Goal: Task Accomplishment & Management: Manage account settings

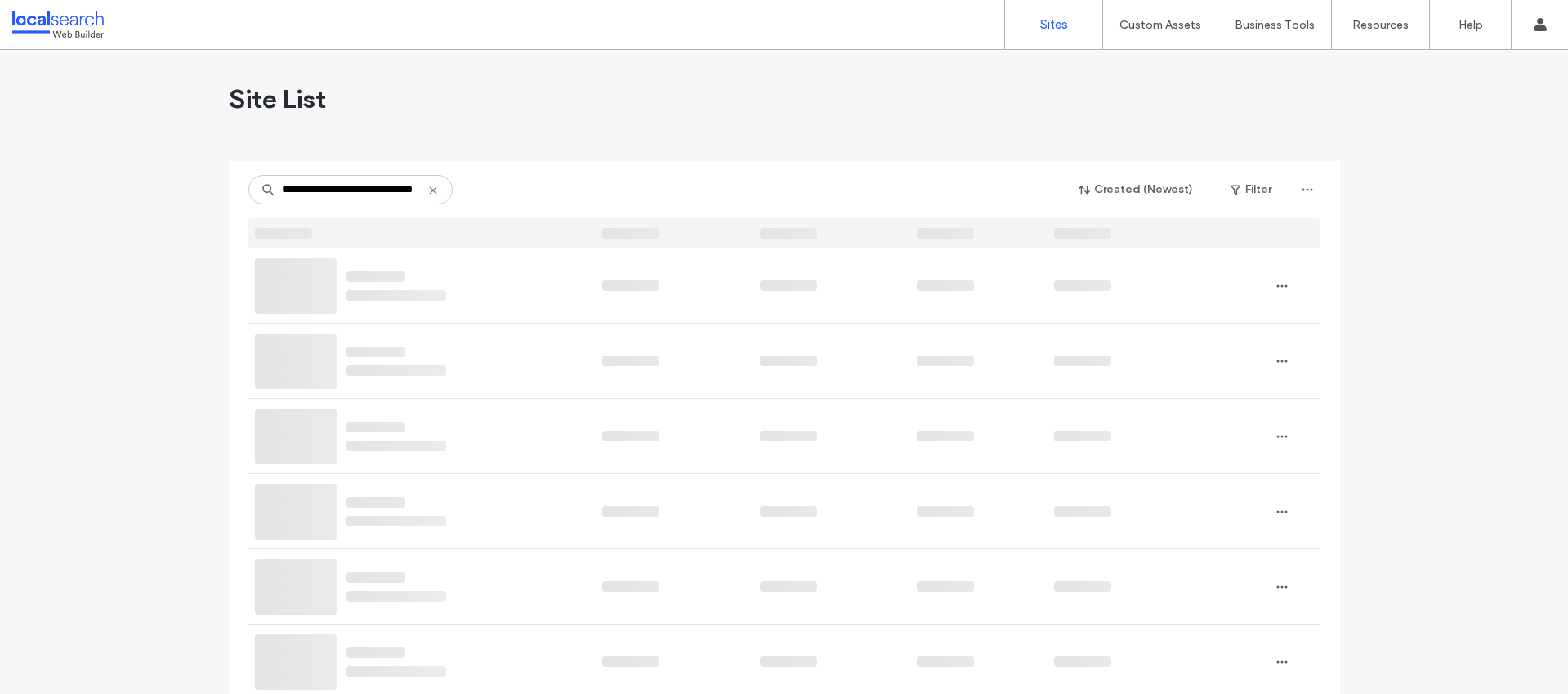
scroll to position [0, 37]
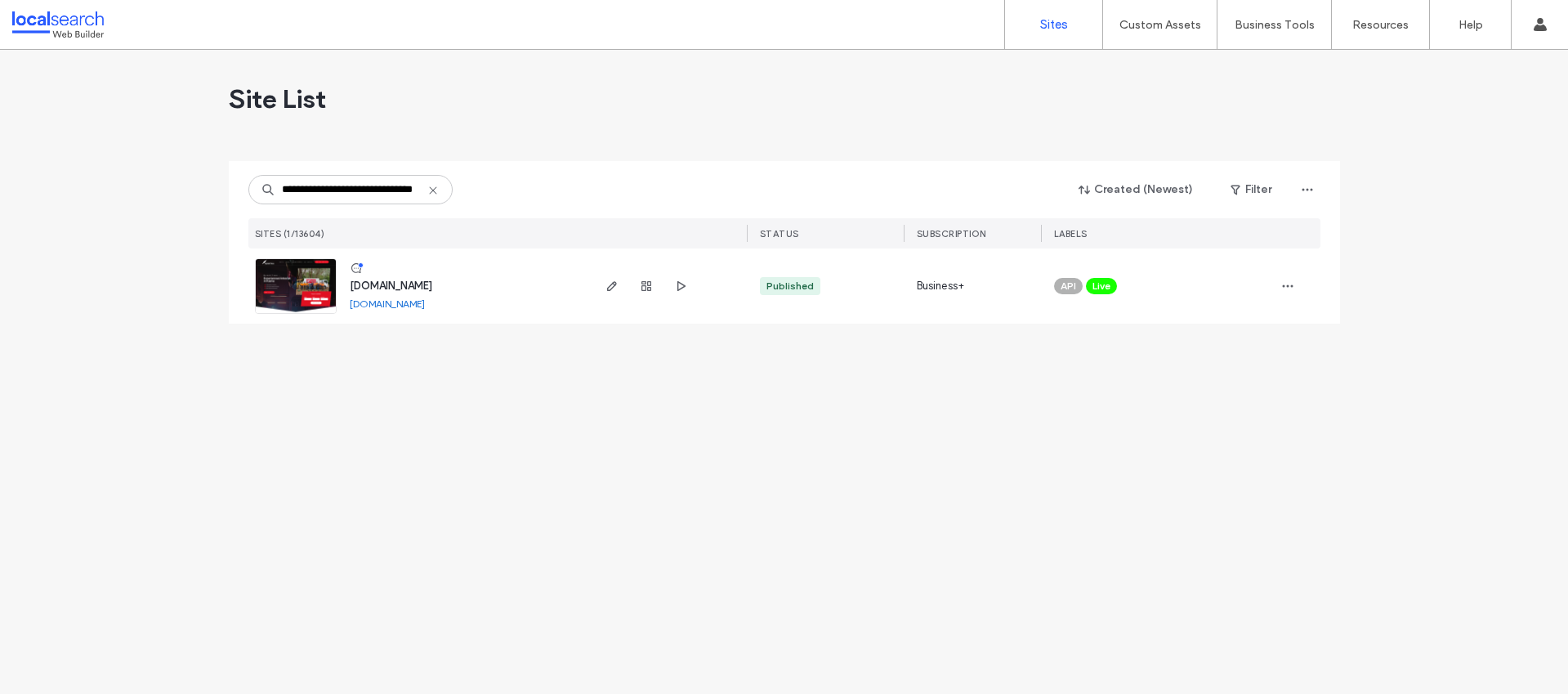
type input "**********"
click at [432, 289] on span "[DOMAIN_NAME]" at bounding box center [390, 285] width 82 height 13
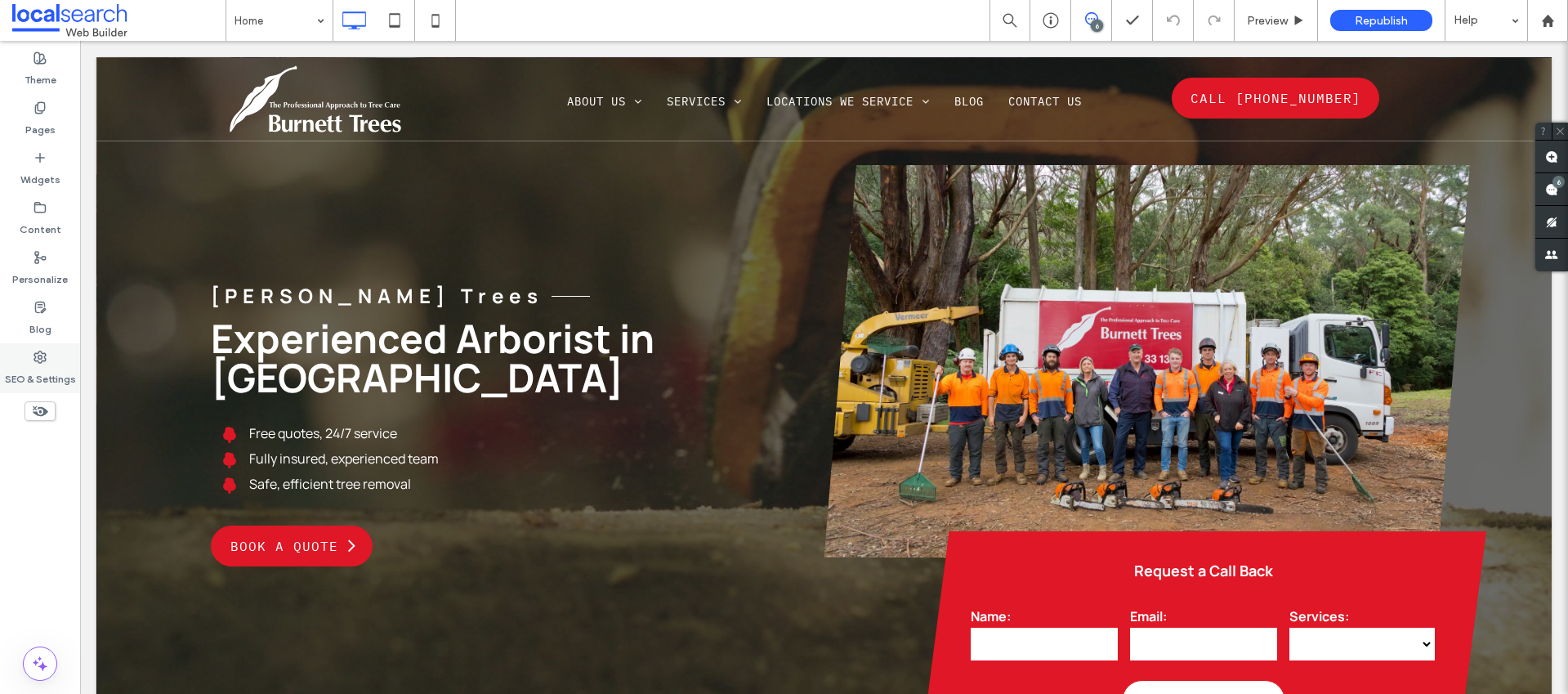
click at [44, 354] on icon at bounding box center [41, 358] width 14 height 14
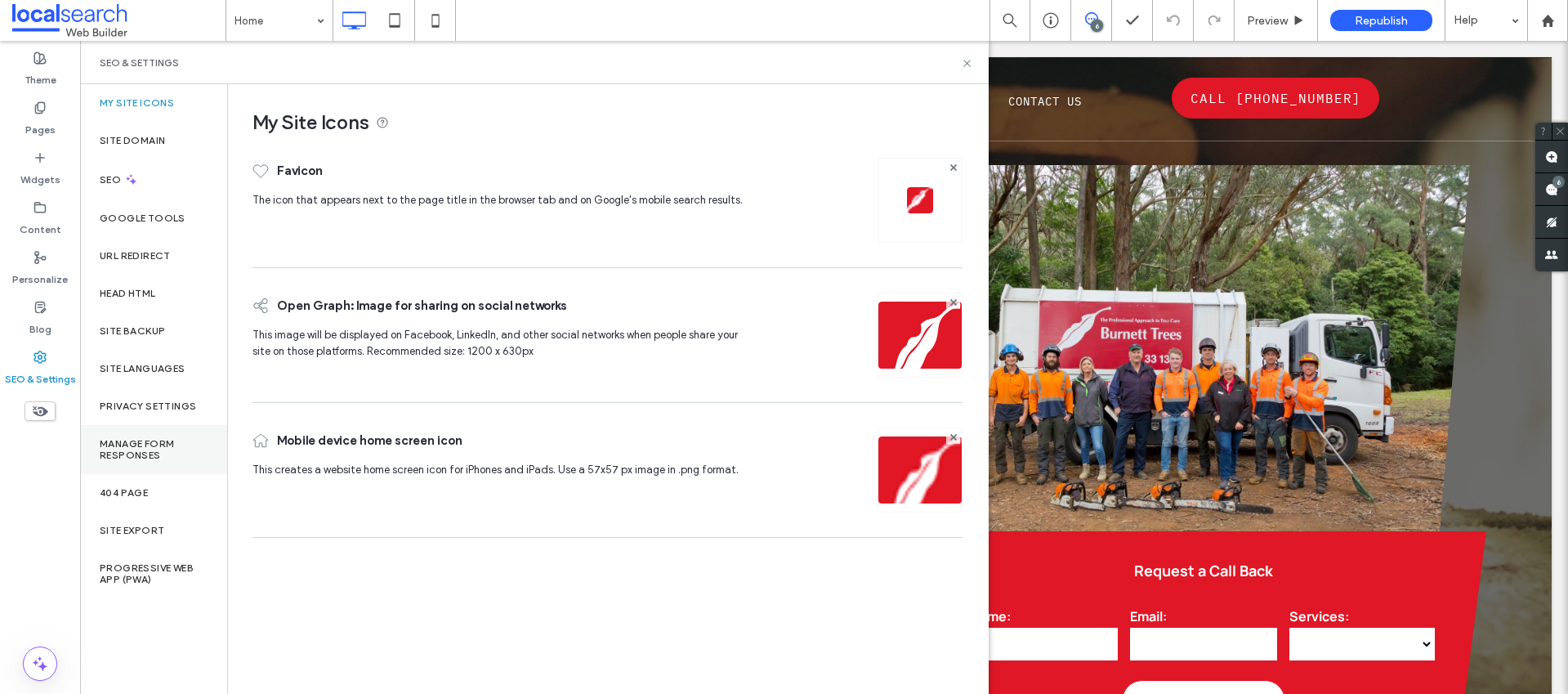
click at [164, 438] on label "Manage Form Responses" at bounding box center [154, 449] width 108 height 23
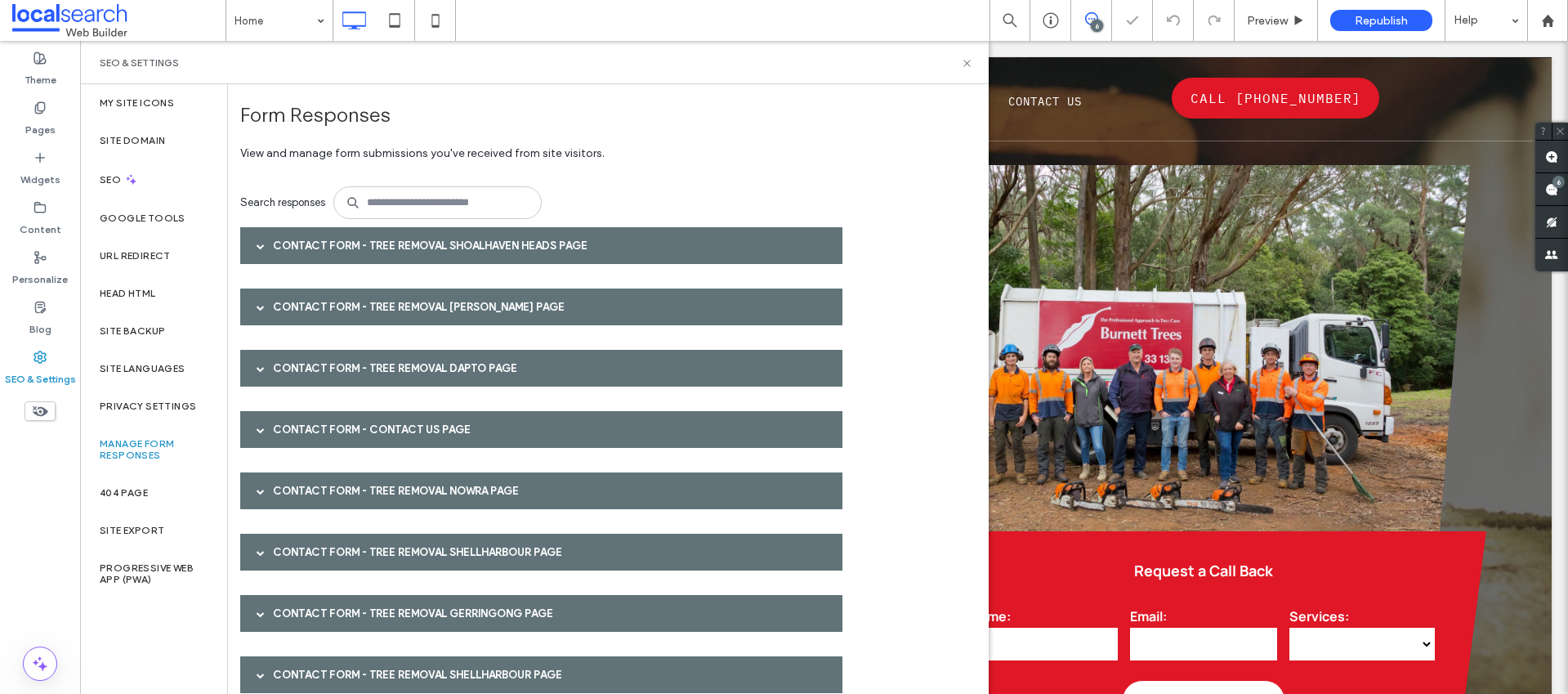
click at [415, 240] on div "Contact Form - Tree Removal Shoalhaven Heads page" at bounding box center [541, 246] width 602 height 37
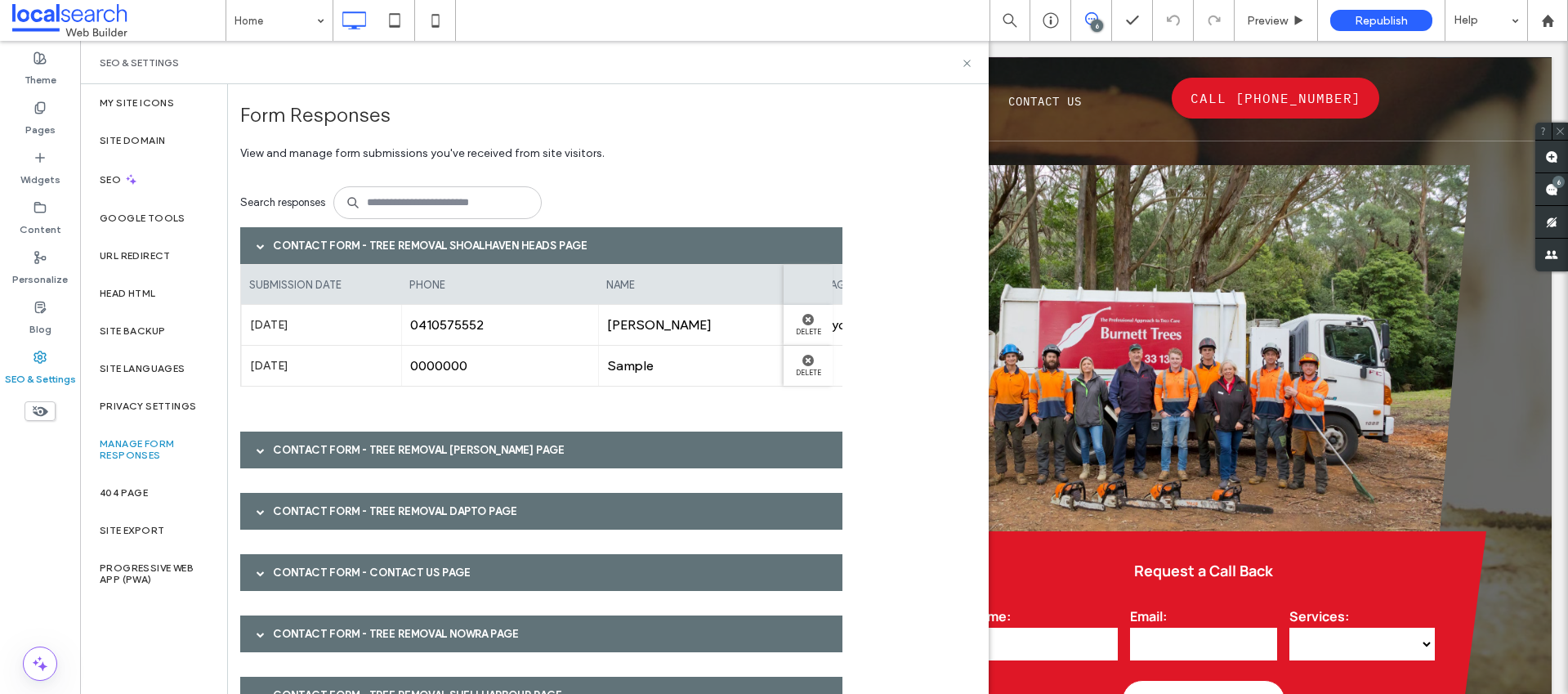
click at [272, 249] on div "Contact Form - Tree Removal Shoalhaven Heads page" at bounding box center [541, 246] width 602 height 37
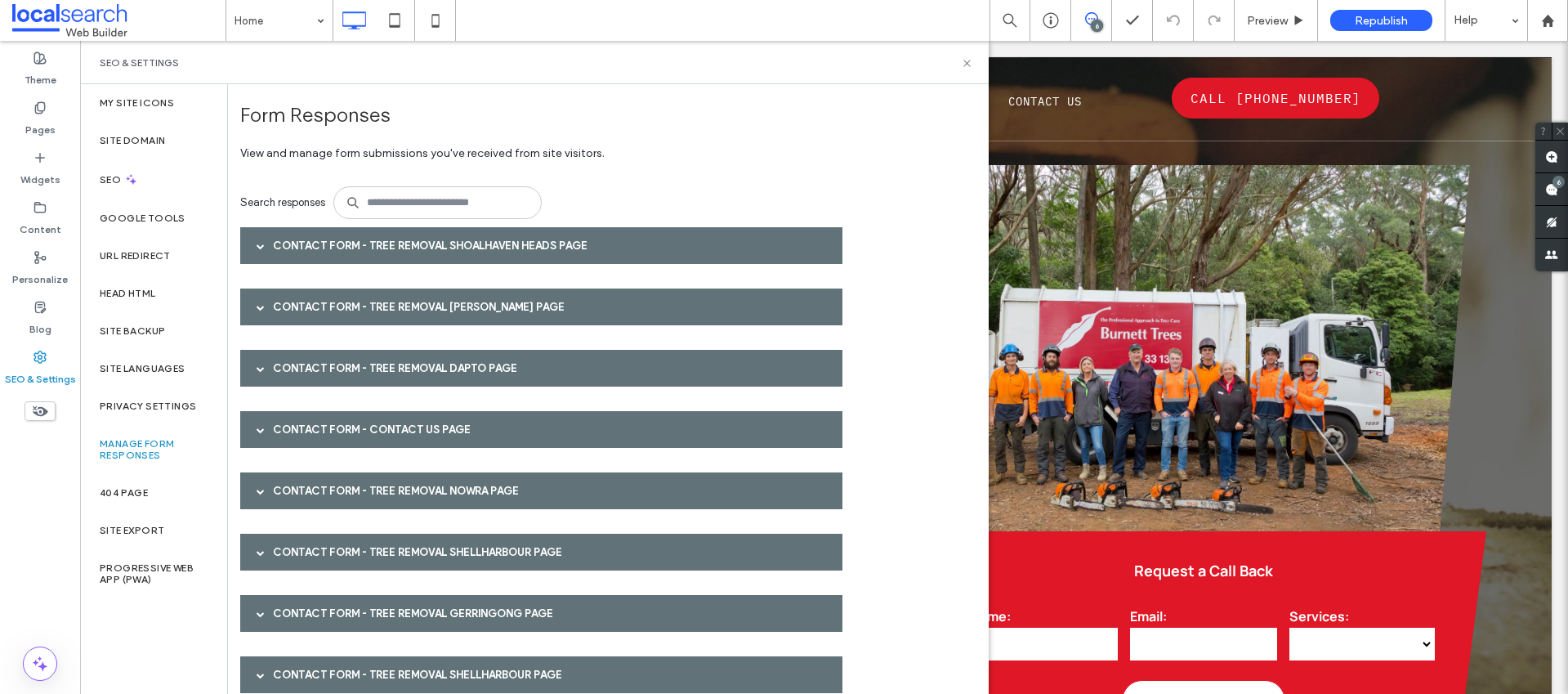
click at [341, 306] on div "Contact Form - Tree Removal Berry page" at bounding box center [541, 307] width 602 height 37
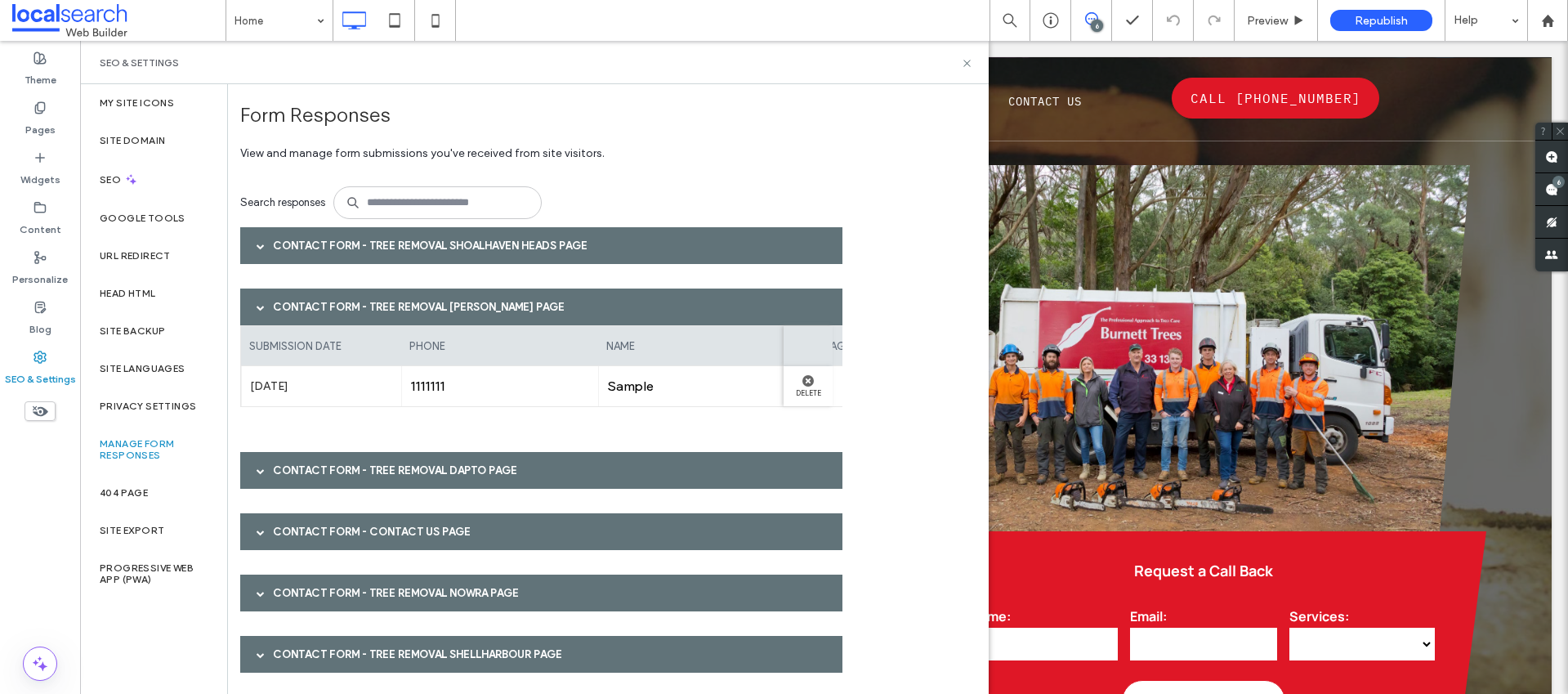
click at [341, 306] on div "Contact Form - Tree Removal Berry page" at bounding box center [541, 307] width 602 height 37
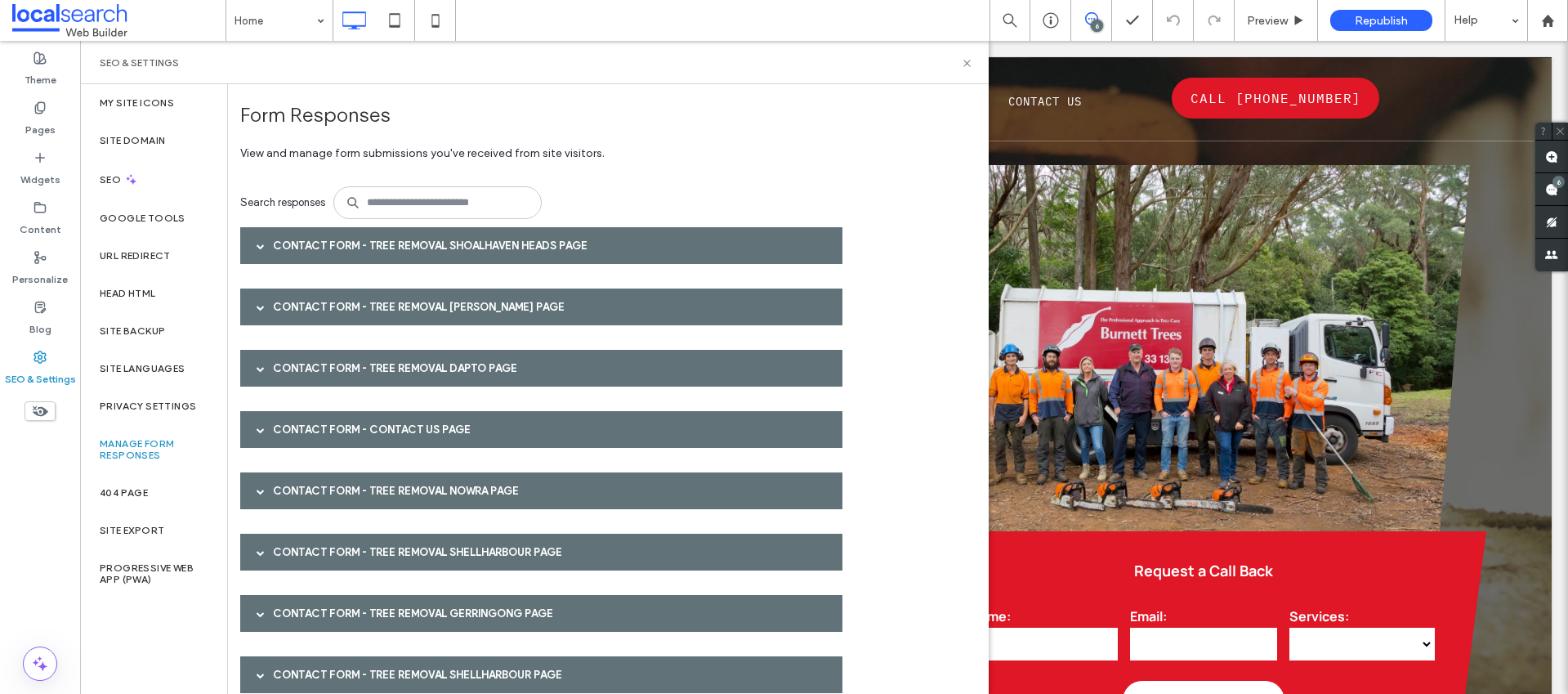
click at [340, 374] on div "Contact Form - Tree Removal Dapto page" at bounding box center [541, 368] width 602 height 37
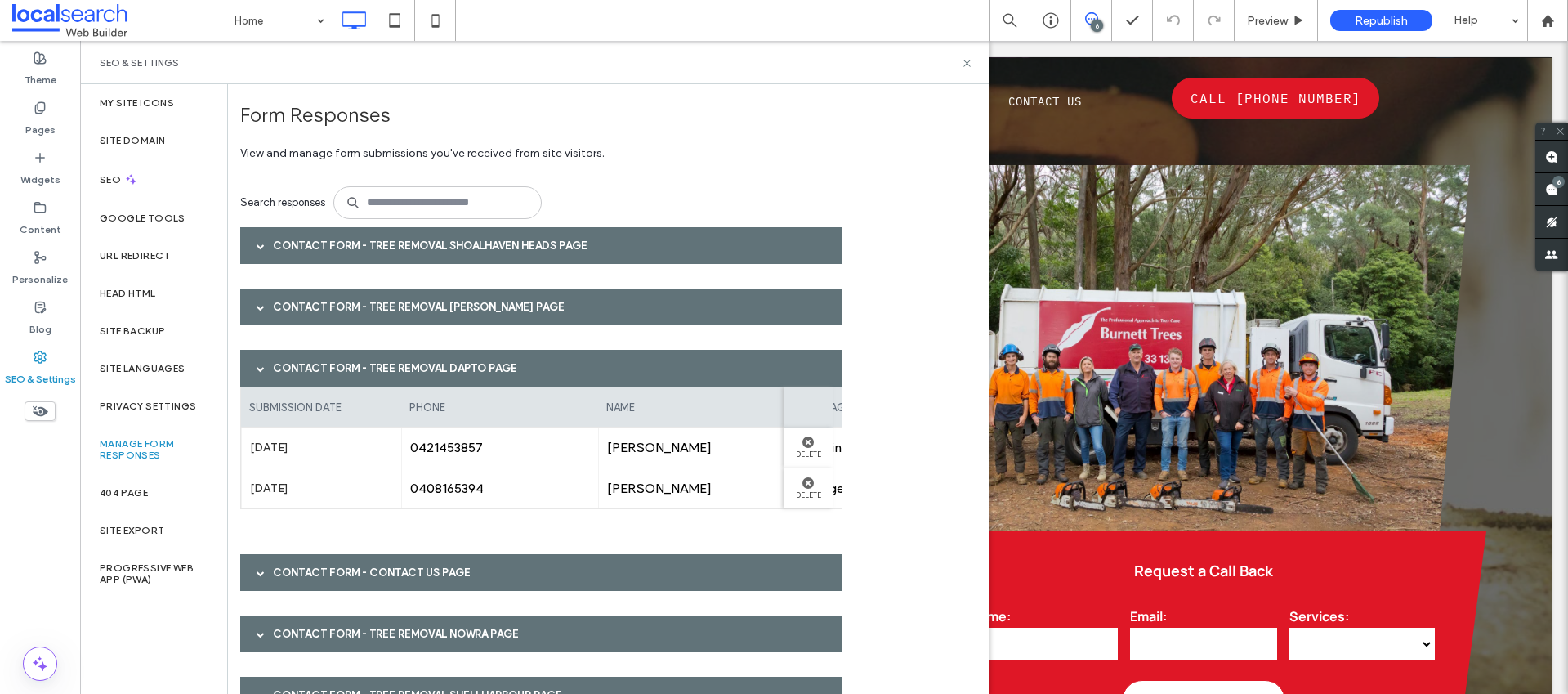
click at [340, 374] on div "Contact Form - Tree Removal Dapto page" at bounding box center [541, 368] width 602 height 37
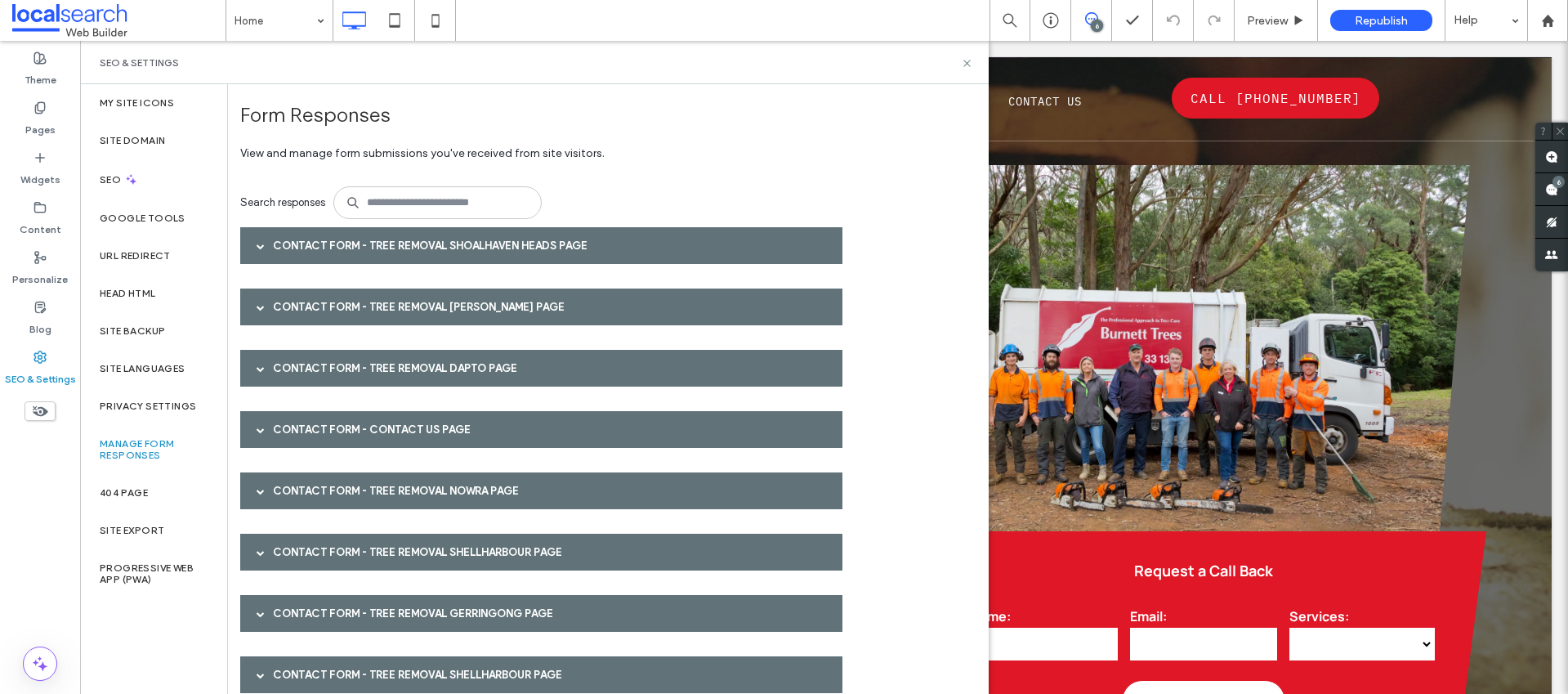
click at [342, 423] on div "Contact Form - Contact Us page" at bounding box center [541, 429] width 602 height 37
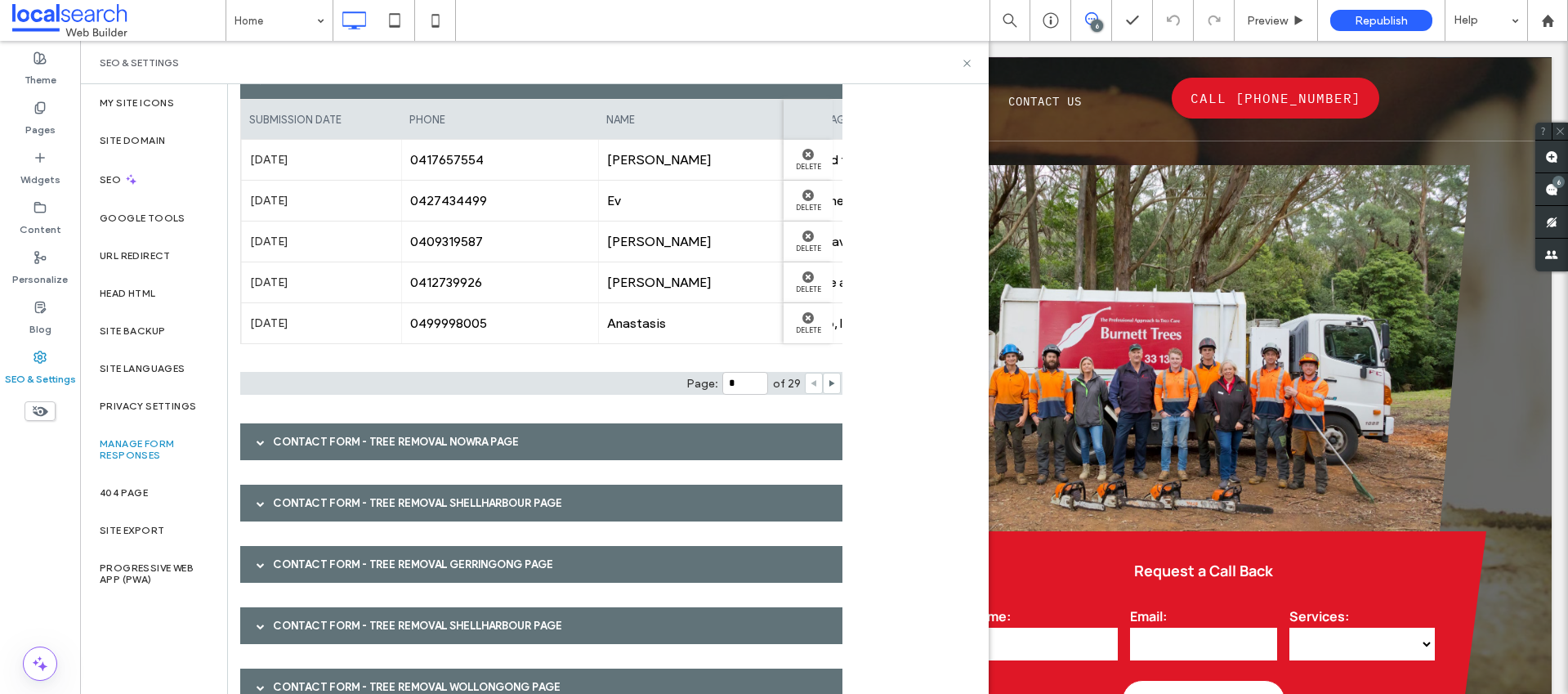
scroll to position [121, 0]
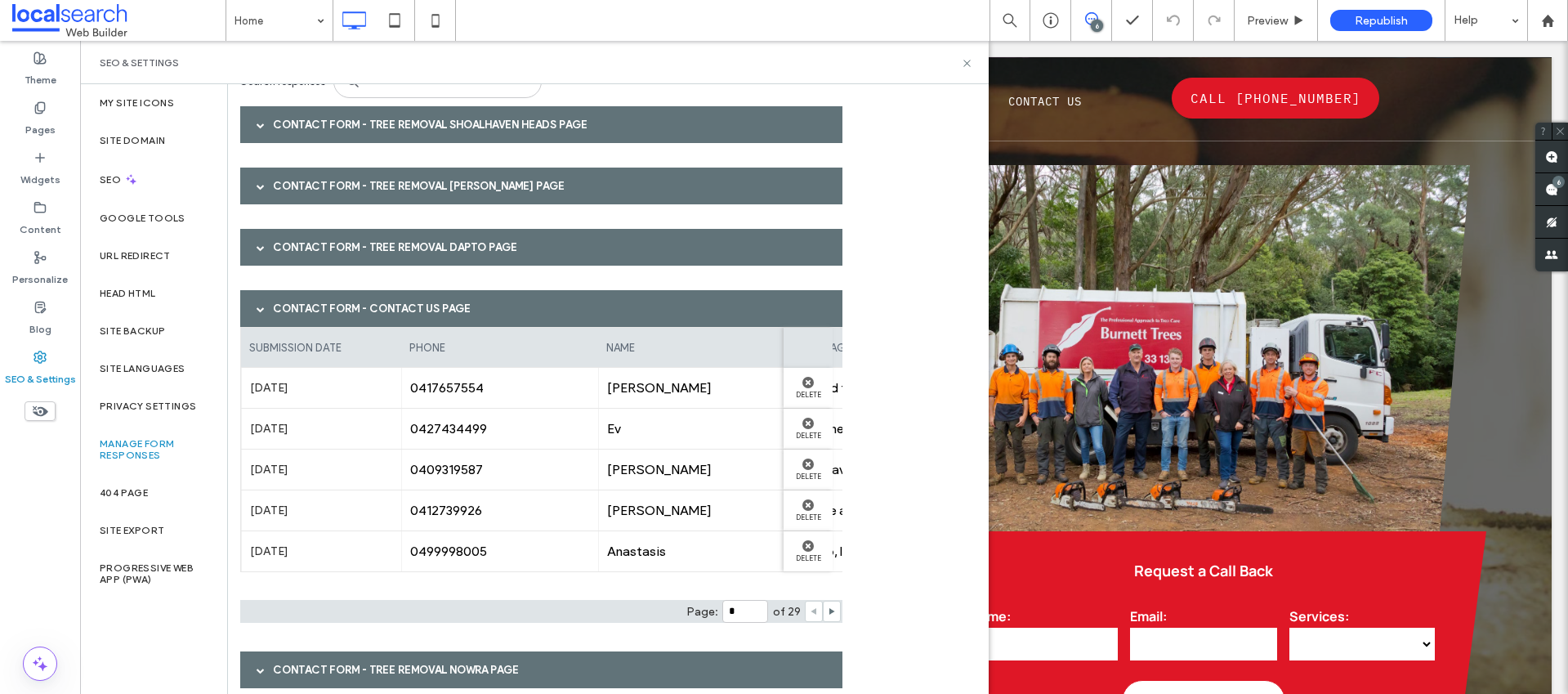
click at [264, 310] on span at bounding box center [261, 308] width 8 height 8
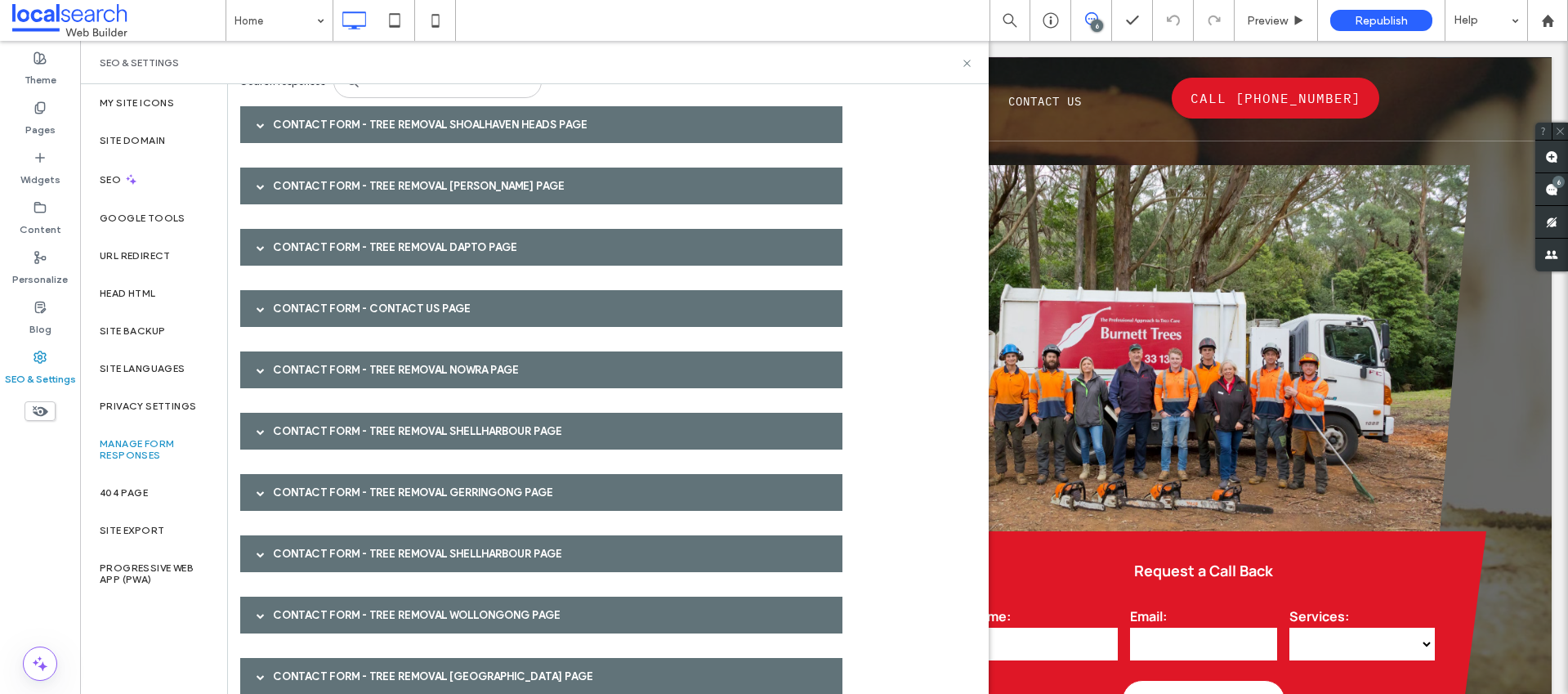
click at [264, 370] on span at bounding box center [261, 370] width 8 height 8
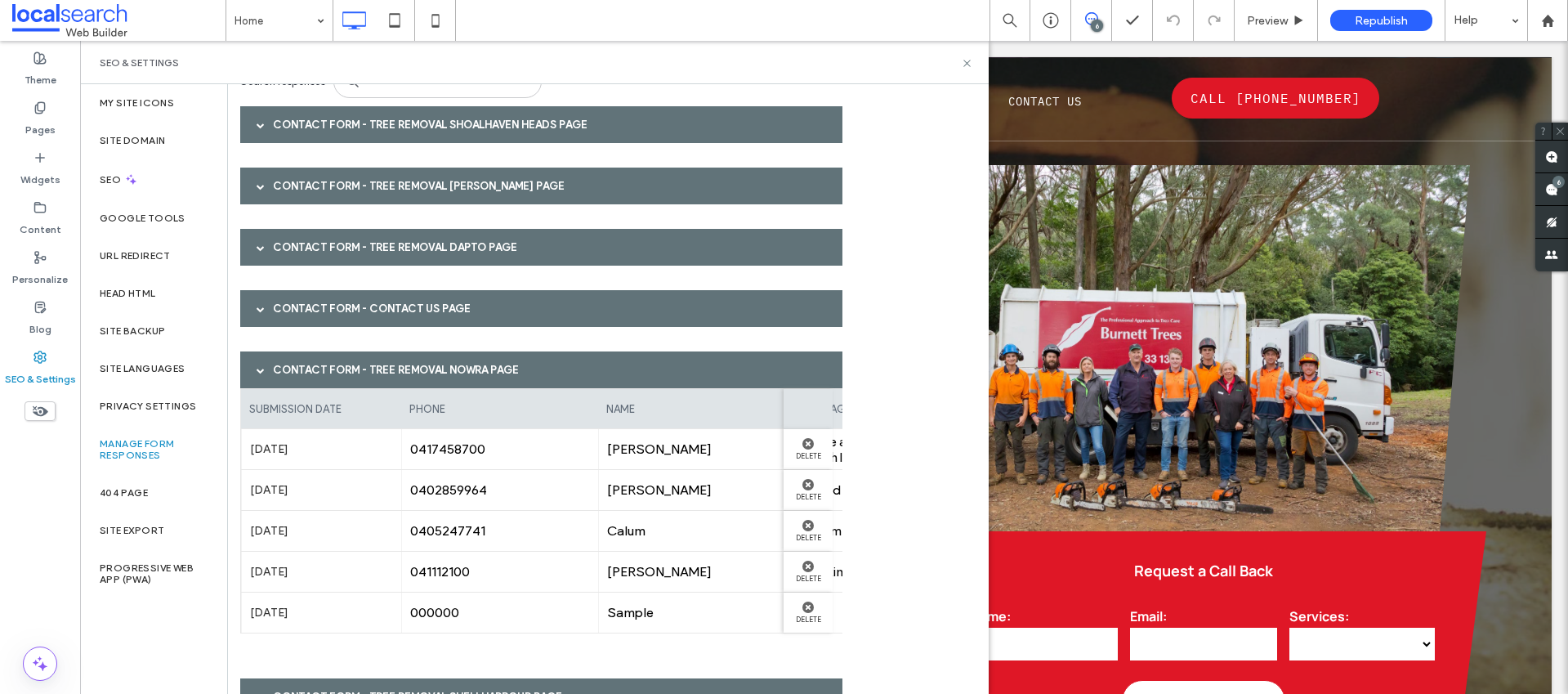
click at [264, 370] on span at bounding box center [261, 370] width 8 height 8
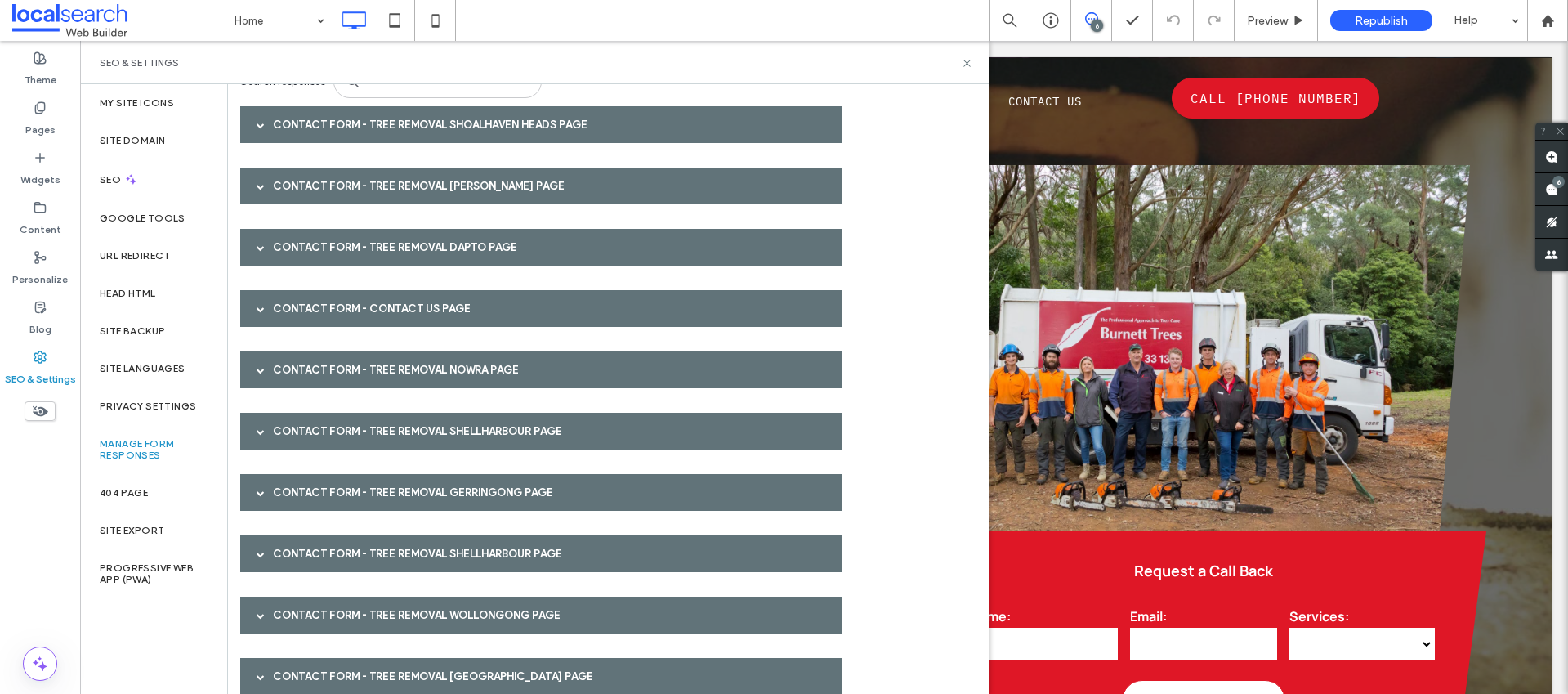
click at [262, 434] on span at bounding box center [261, 431] width 8 height 8
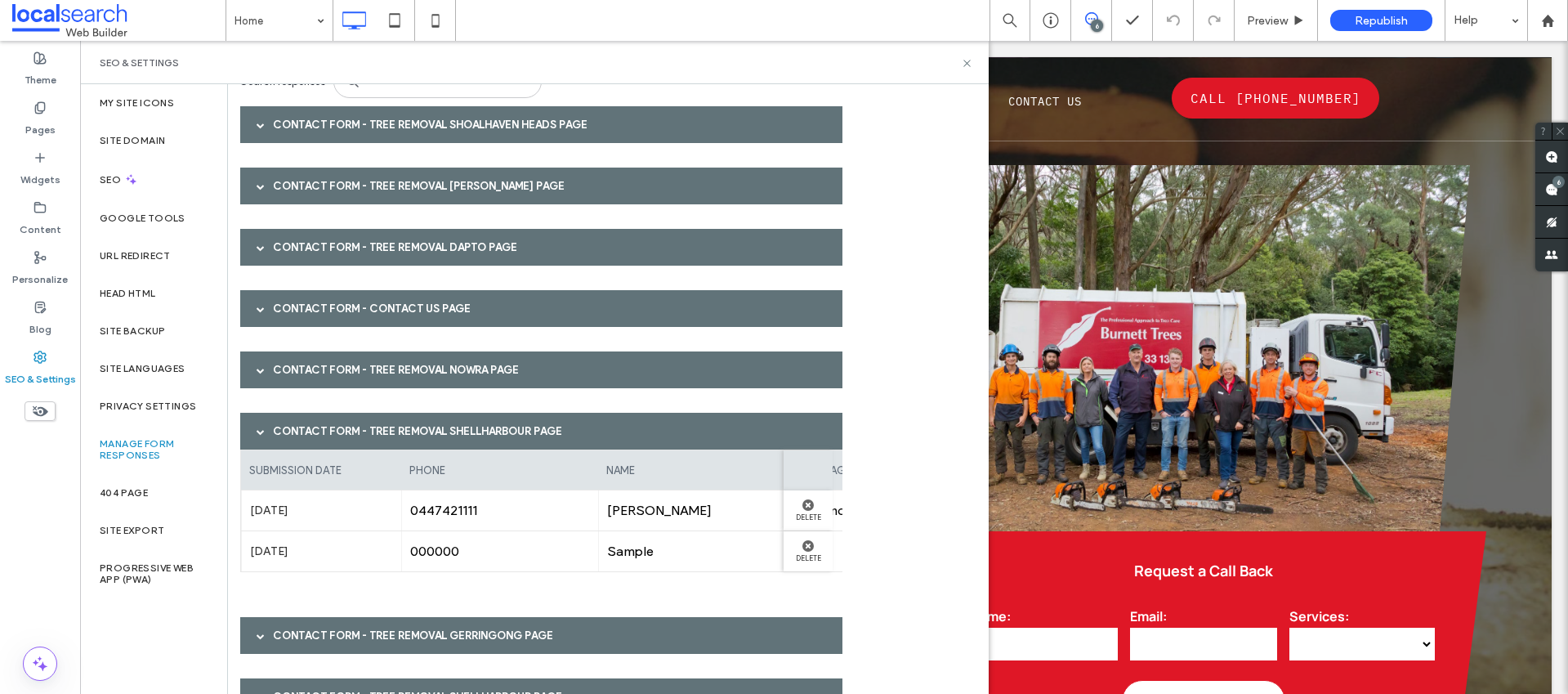
click at [262, 434] on span at bounding box center [261, 431] width 8 height 8
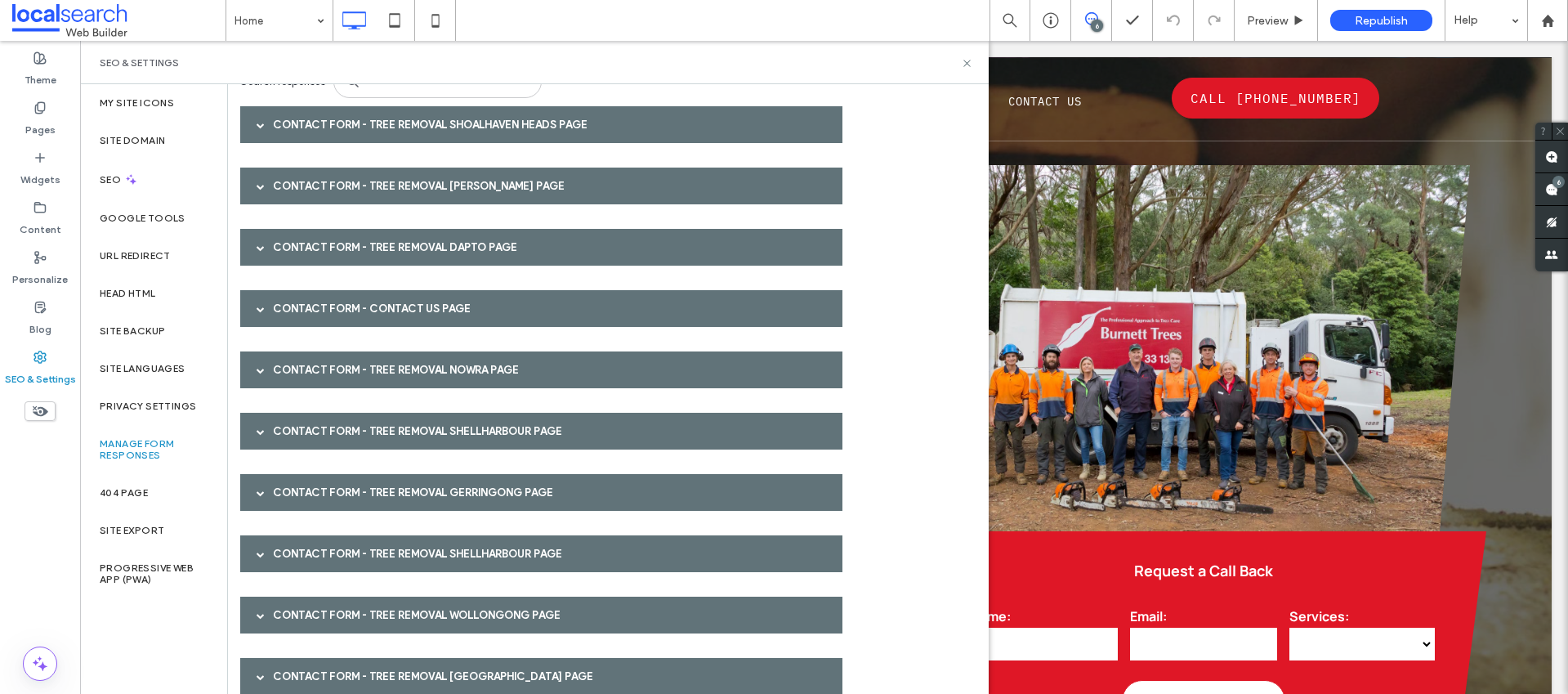
click at [258, 484] on span at bounding box center [261, 493] width 8 height 29
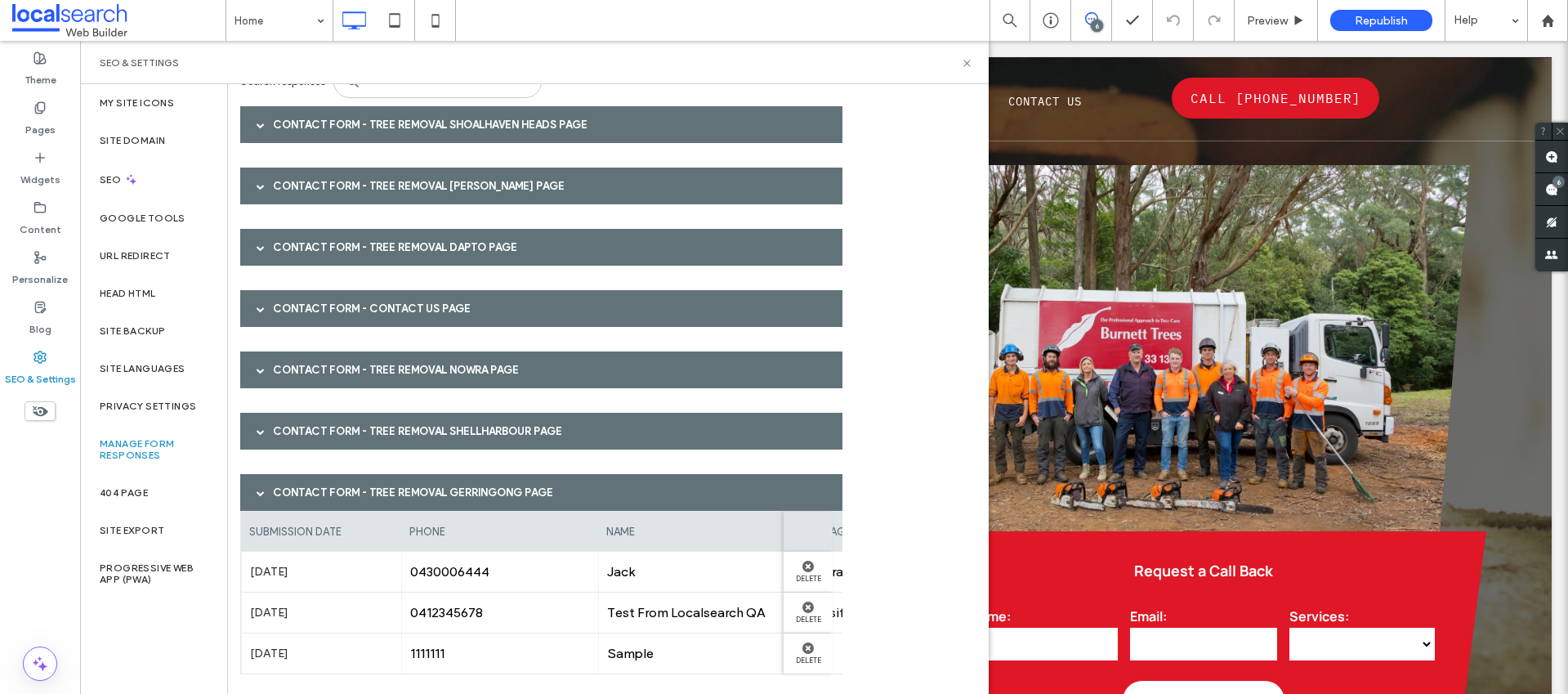
click at [260, 489] on span at bounding box center [261, 493] width 8 height 8
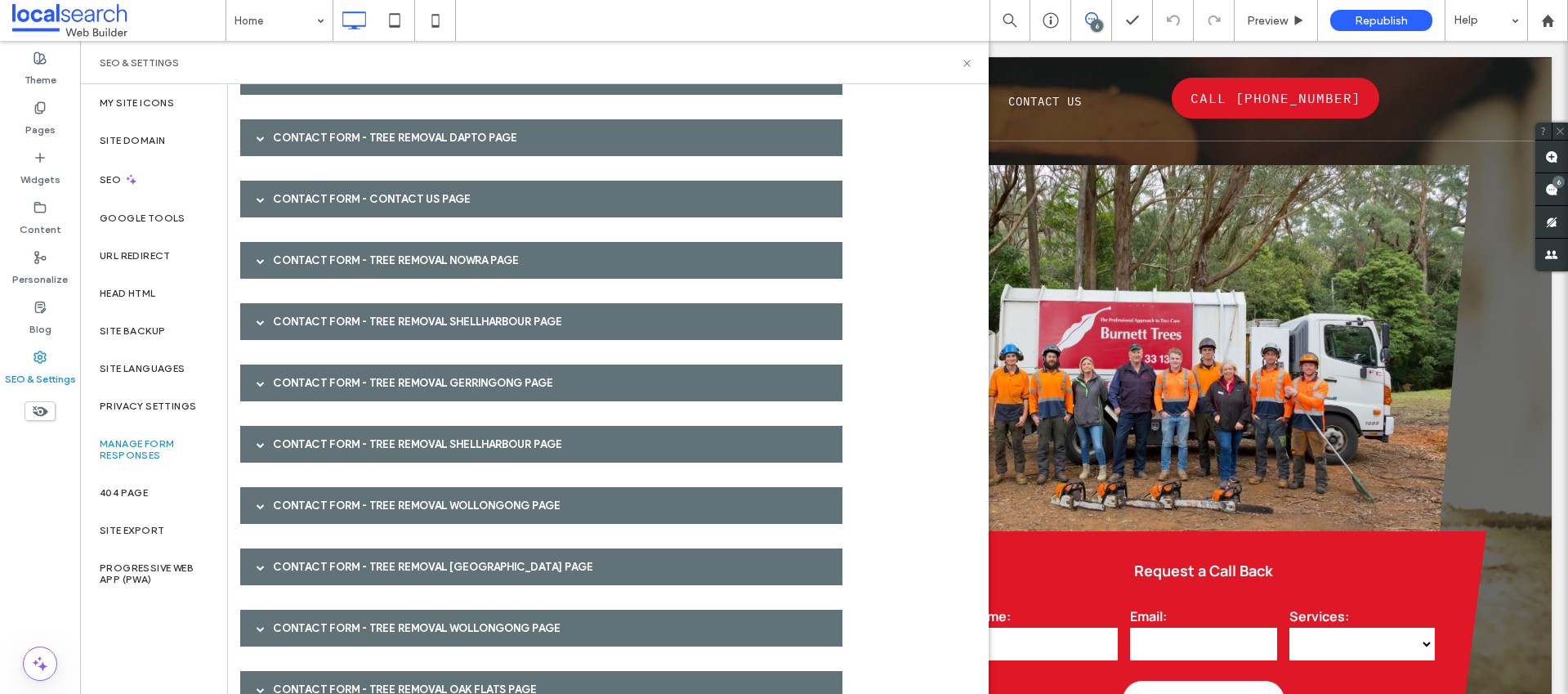
scroll to position [234, 0]
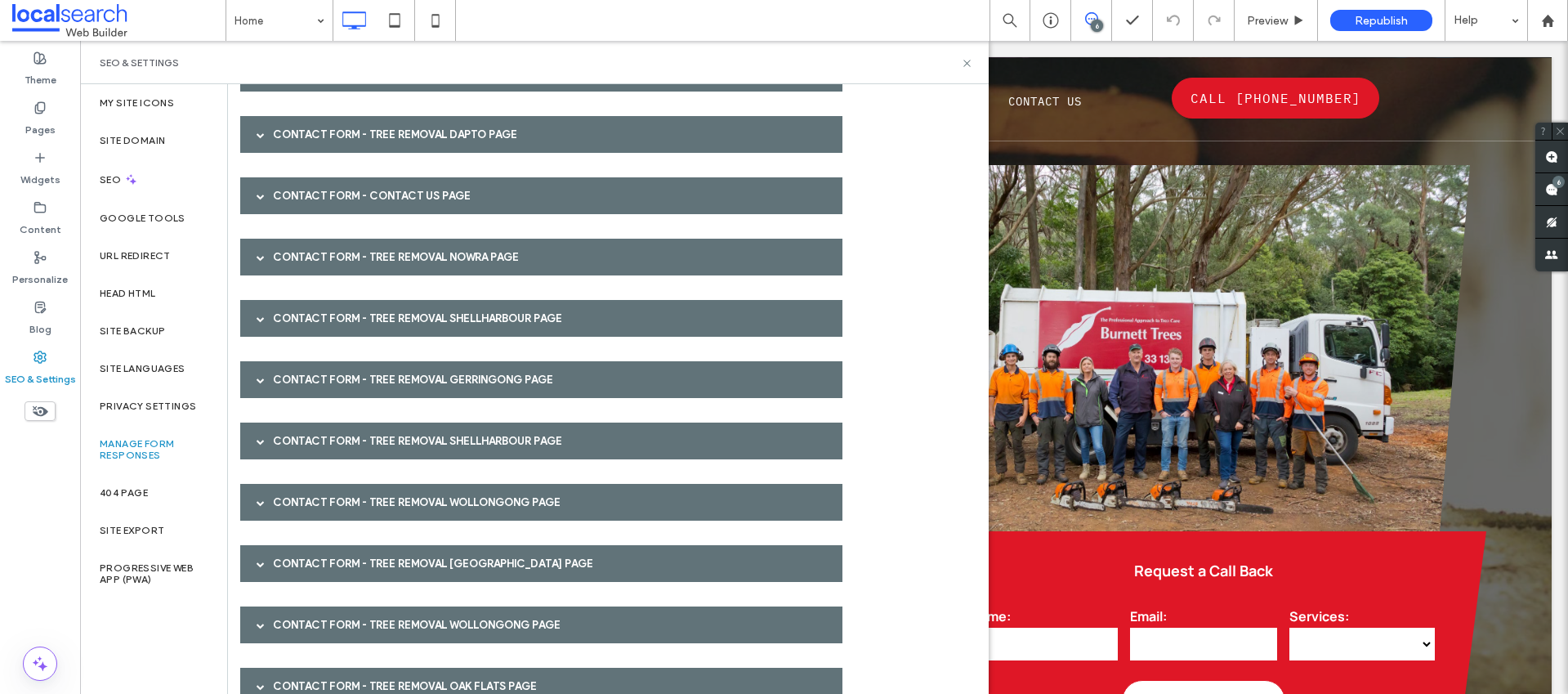
click at [268, 453] on div at bounding box center [260, 441] width 24 height 29
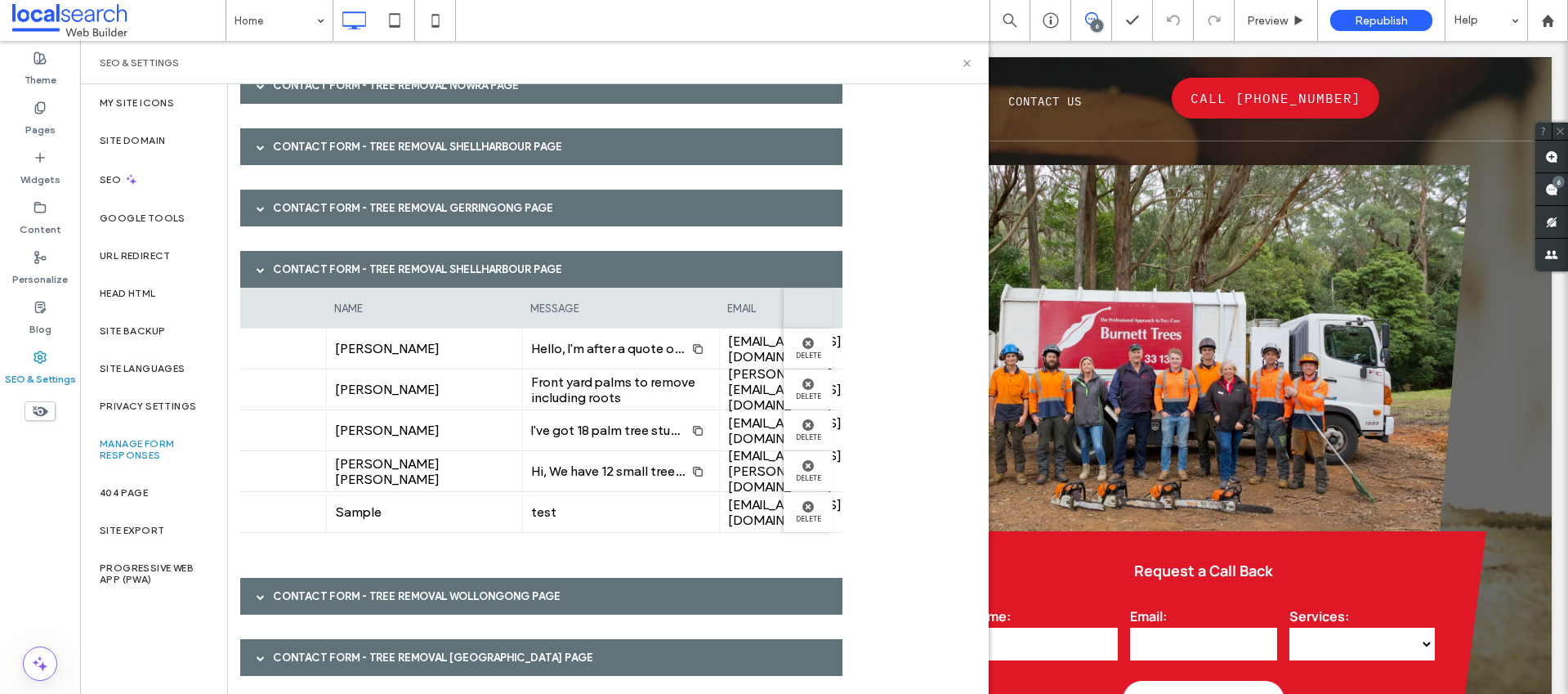
scroll to position [0, 280]
click at [294, 261] on div "Contact Form - Tree Removal Shellharbour page" at bounding box center [541, 270] width 602 height 37
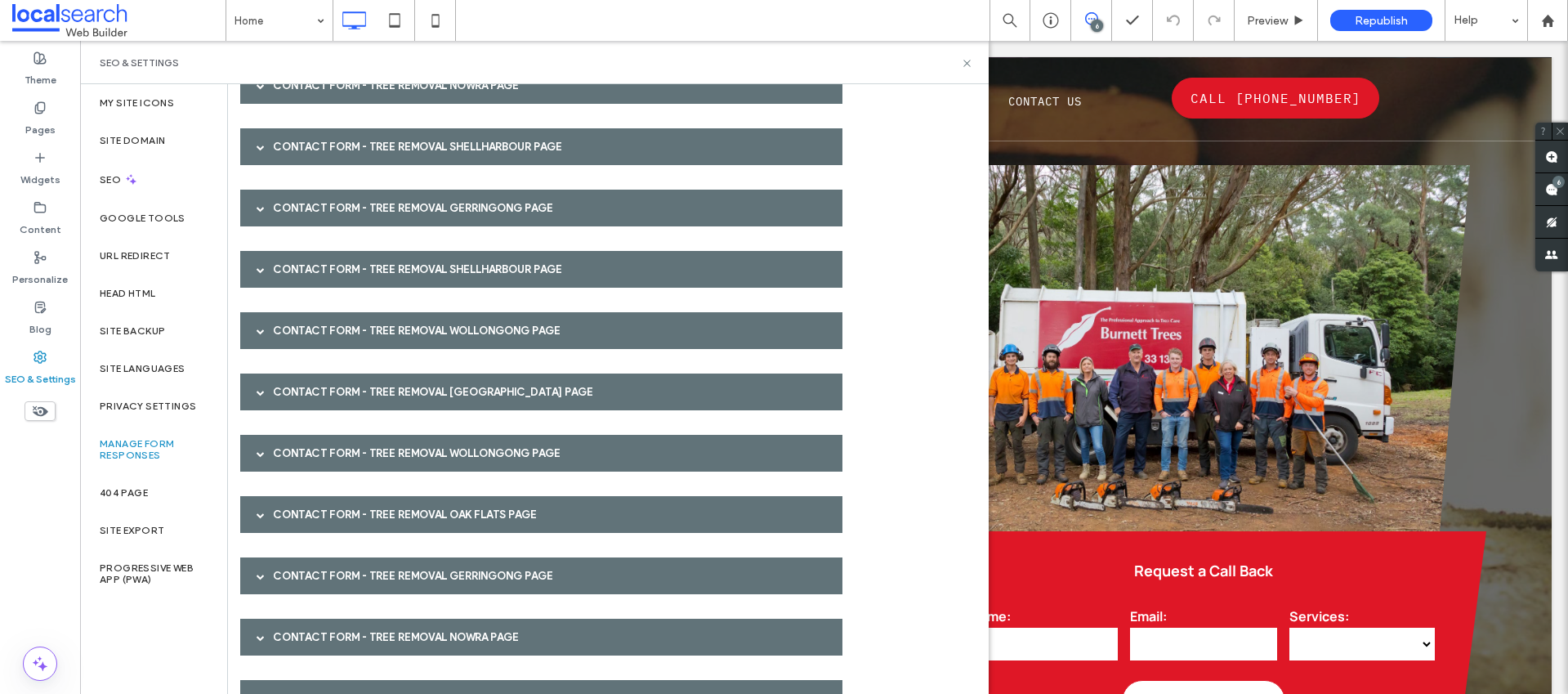
click at [283, 324] on div "Contact Form - Tree Removal Wollongong page" at bounding box center [541, 331] width 602 height 37
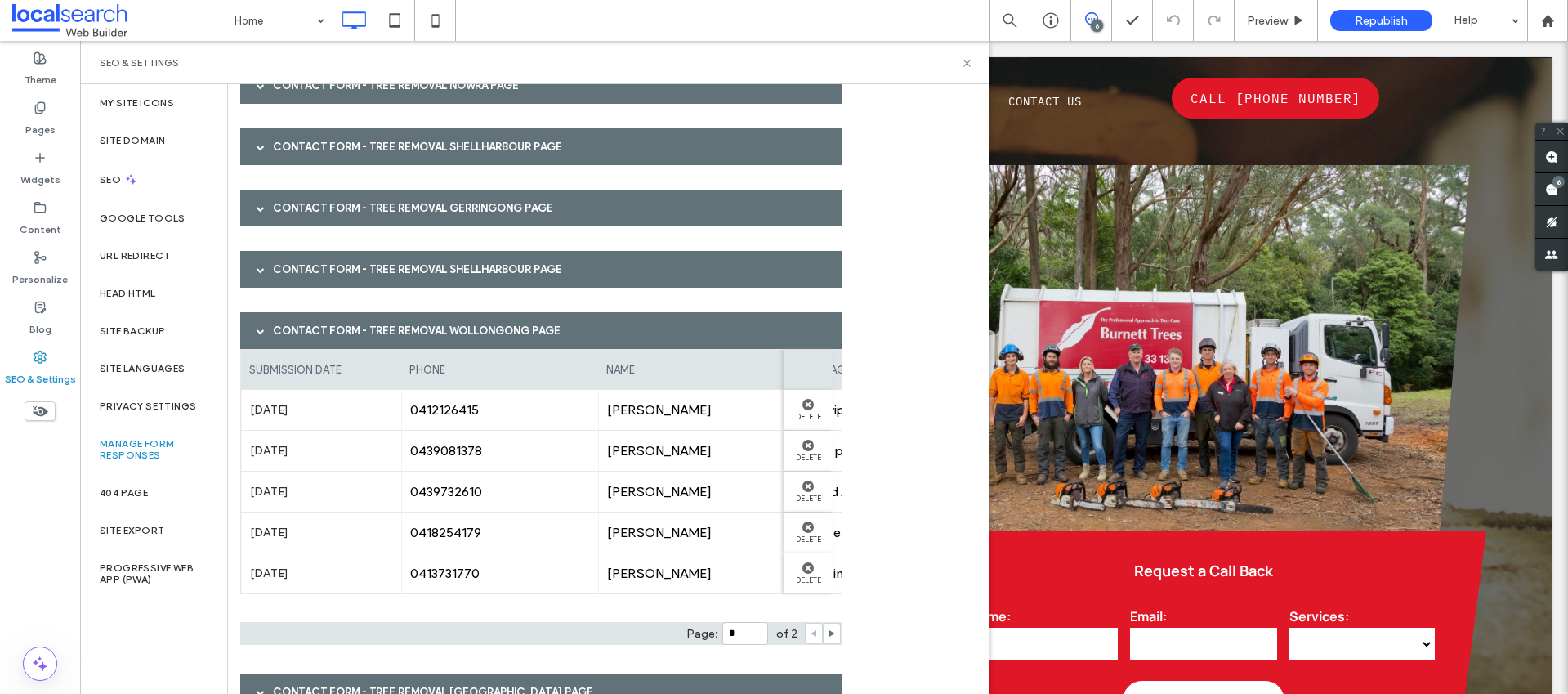
click at [286, 324] on div "Contact Form - Tree Removal Wollongong page" at bounding box center [541, 331] width 602 height 37
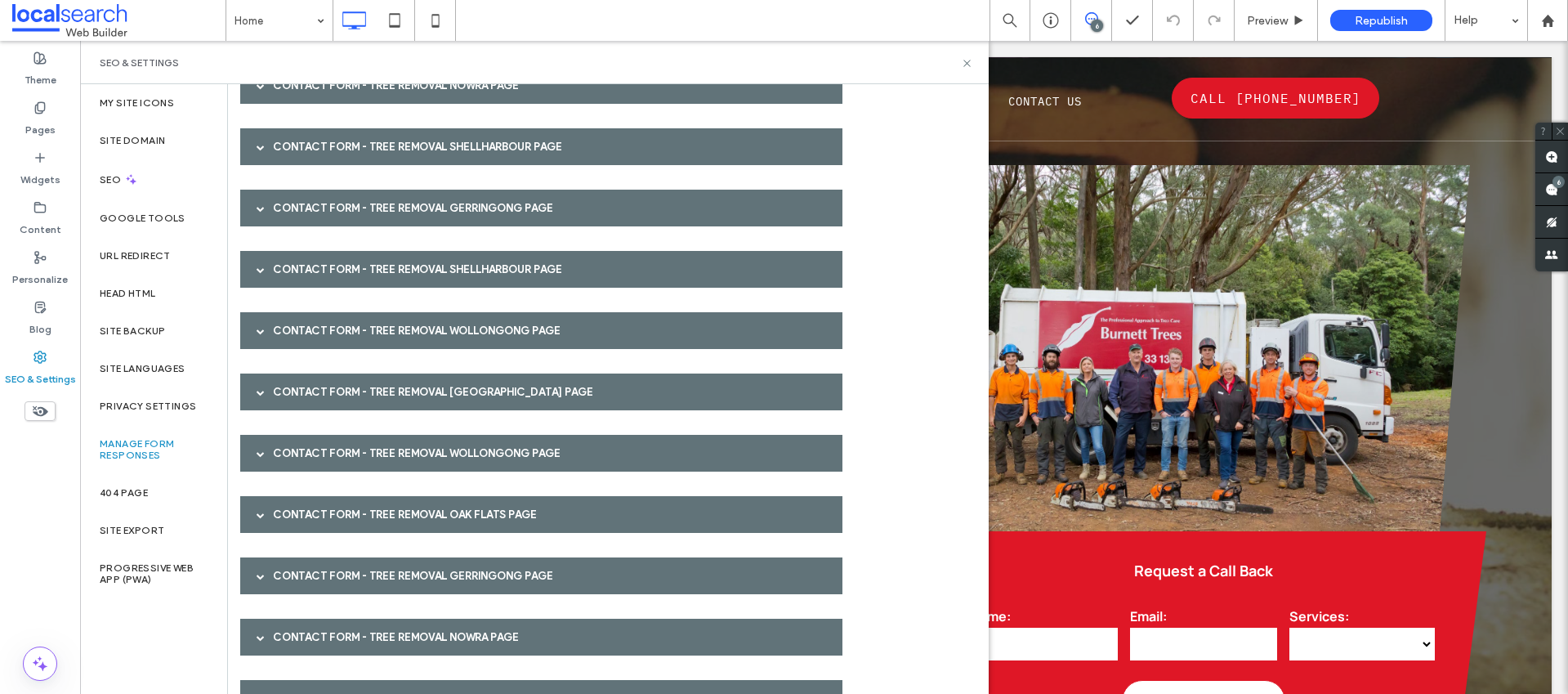
click at [303, 443] on div "Contact Form - Tree Removal Wollongong page" at bounding box center [541, 453] width 602 height 37
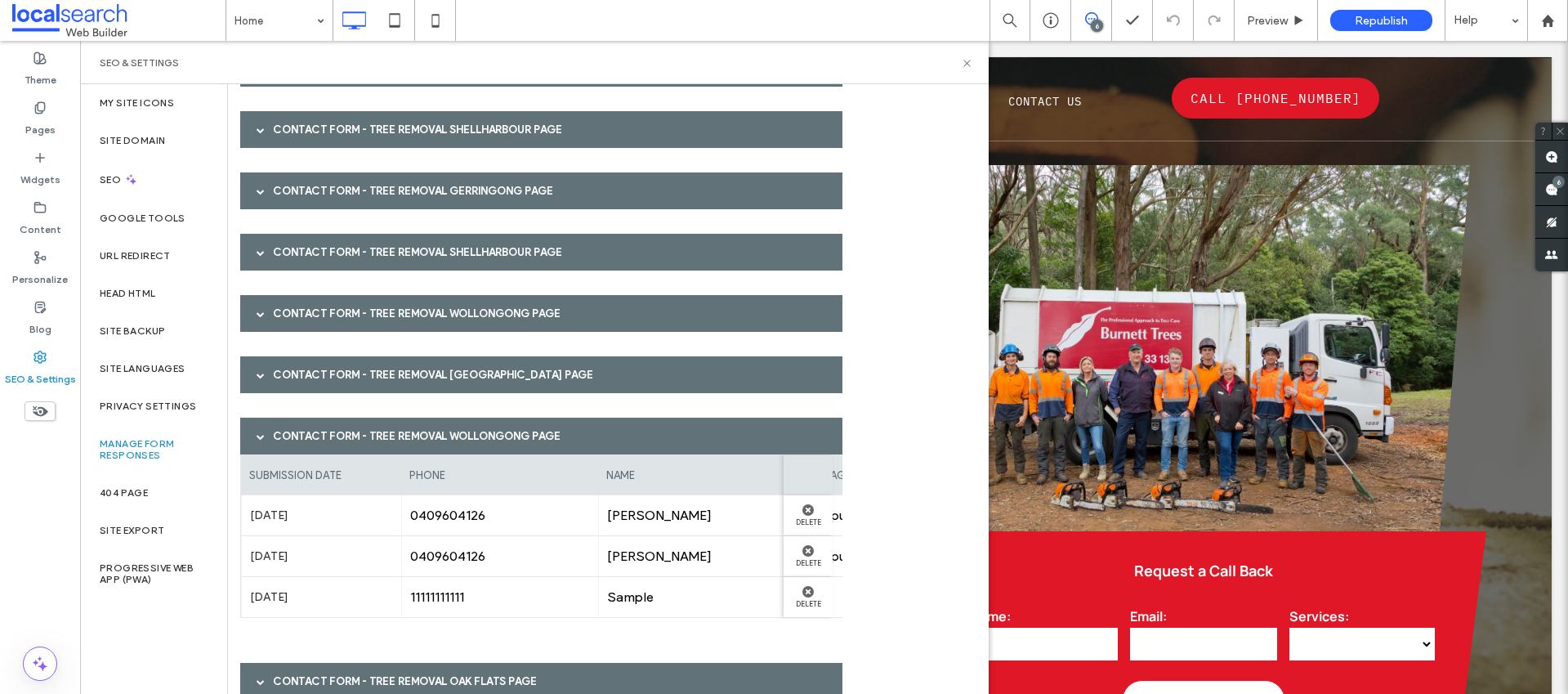
scroll to position [474, 0]
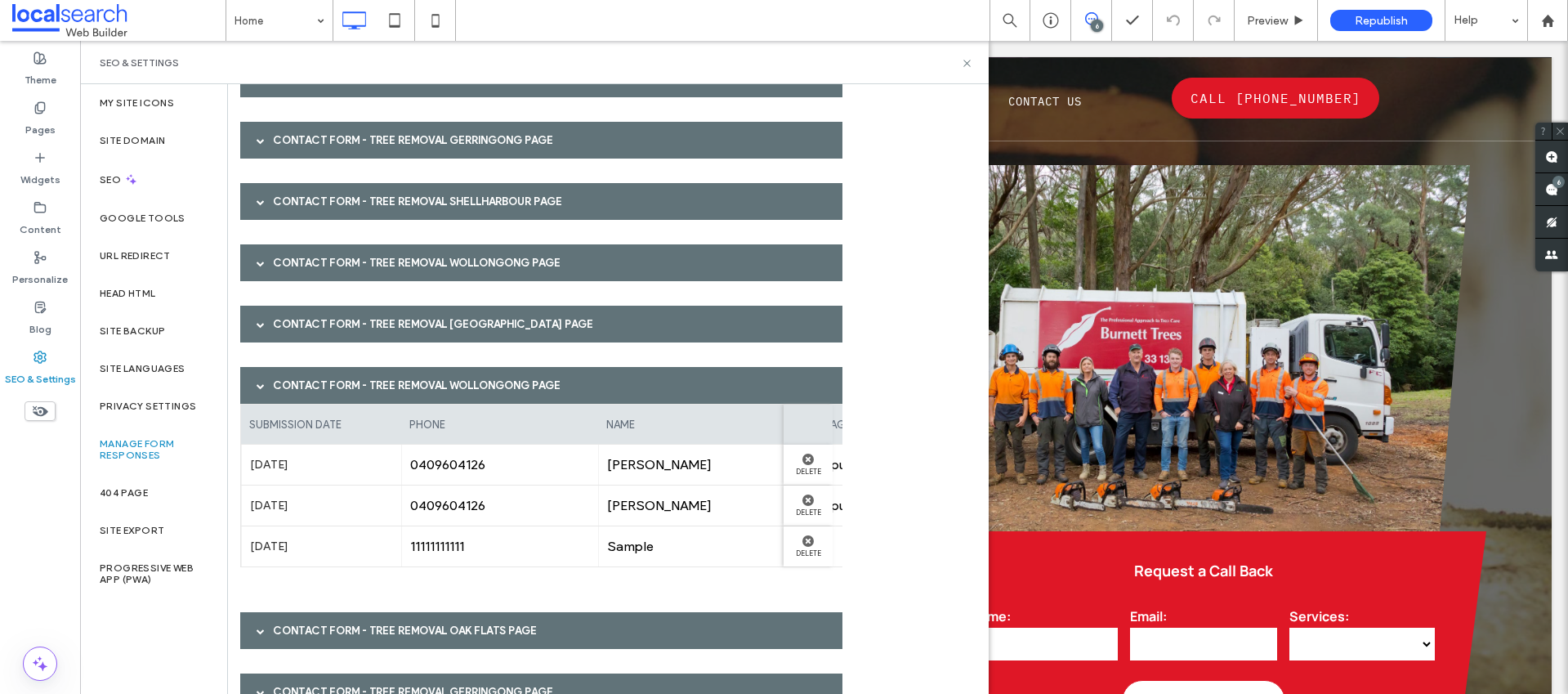
click at [348, 380] on div "Contact Form - Tree Removal Wollongong page" at bounding box center [541, 386] width 602 height 37
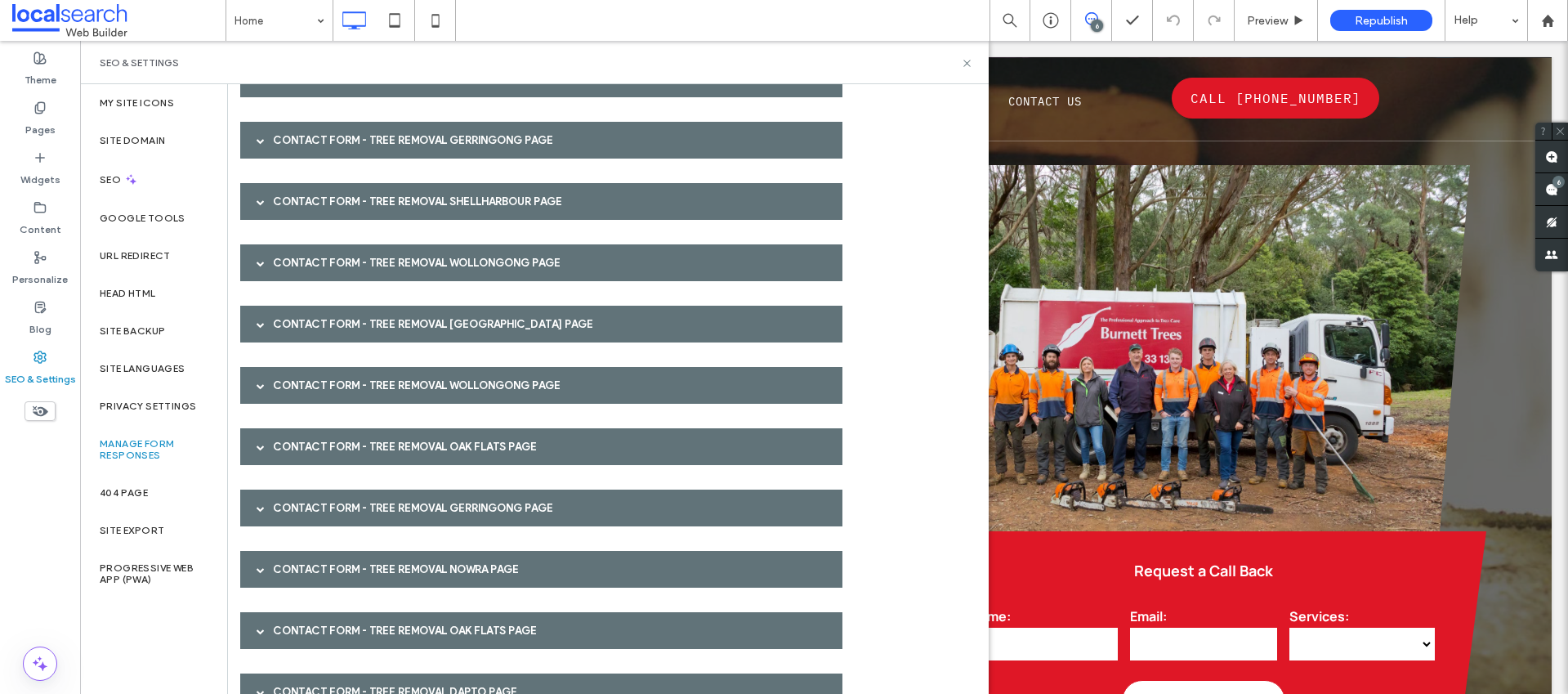
click at [330, 437] on div "Contact Form - Tree Removal Oak Flats page" at bounding box center [541, 447] width 602 height 37
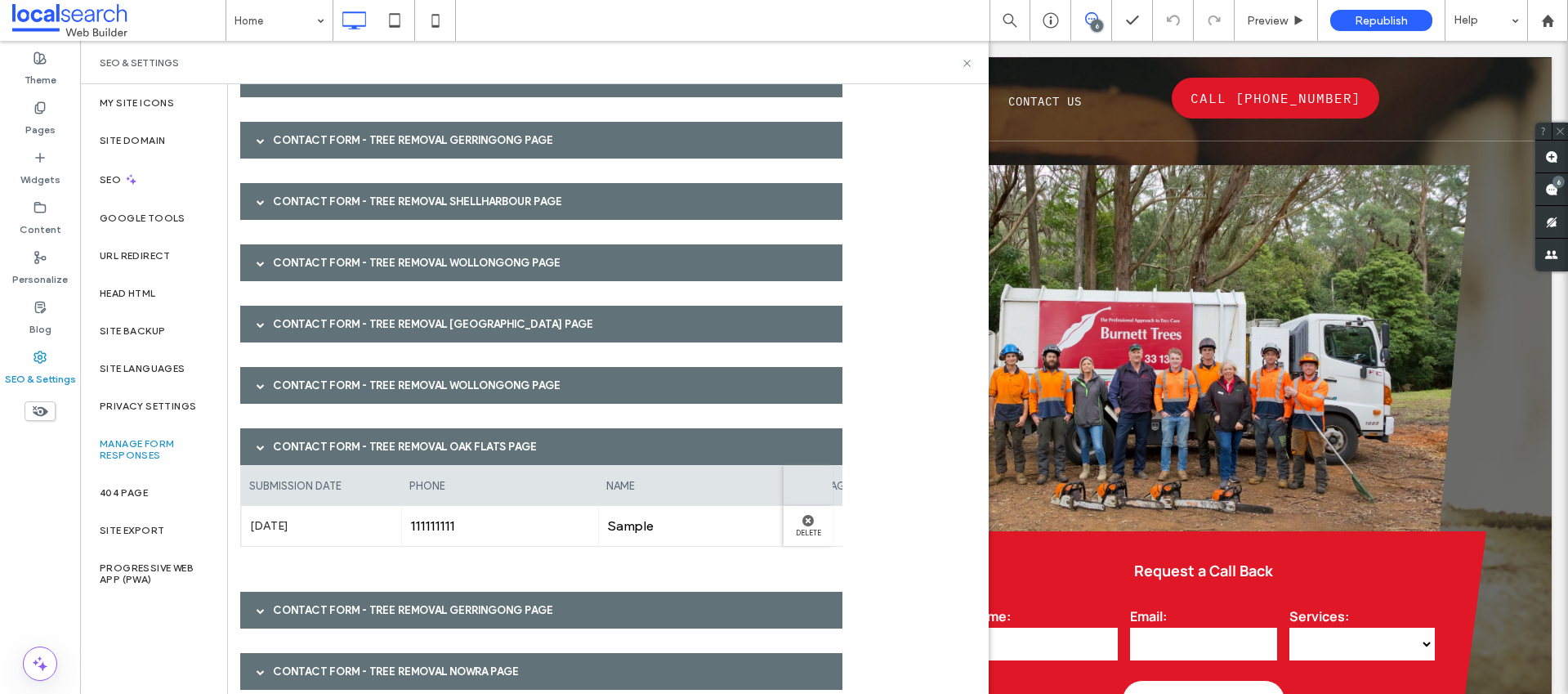
click at [330, 437] on div "Contact Form - Tree Removal Oak Flats page" at bounding box center [541, 447] width 602 height 37
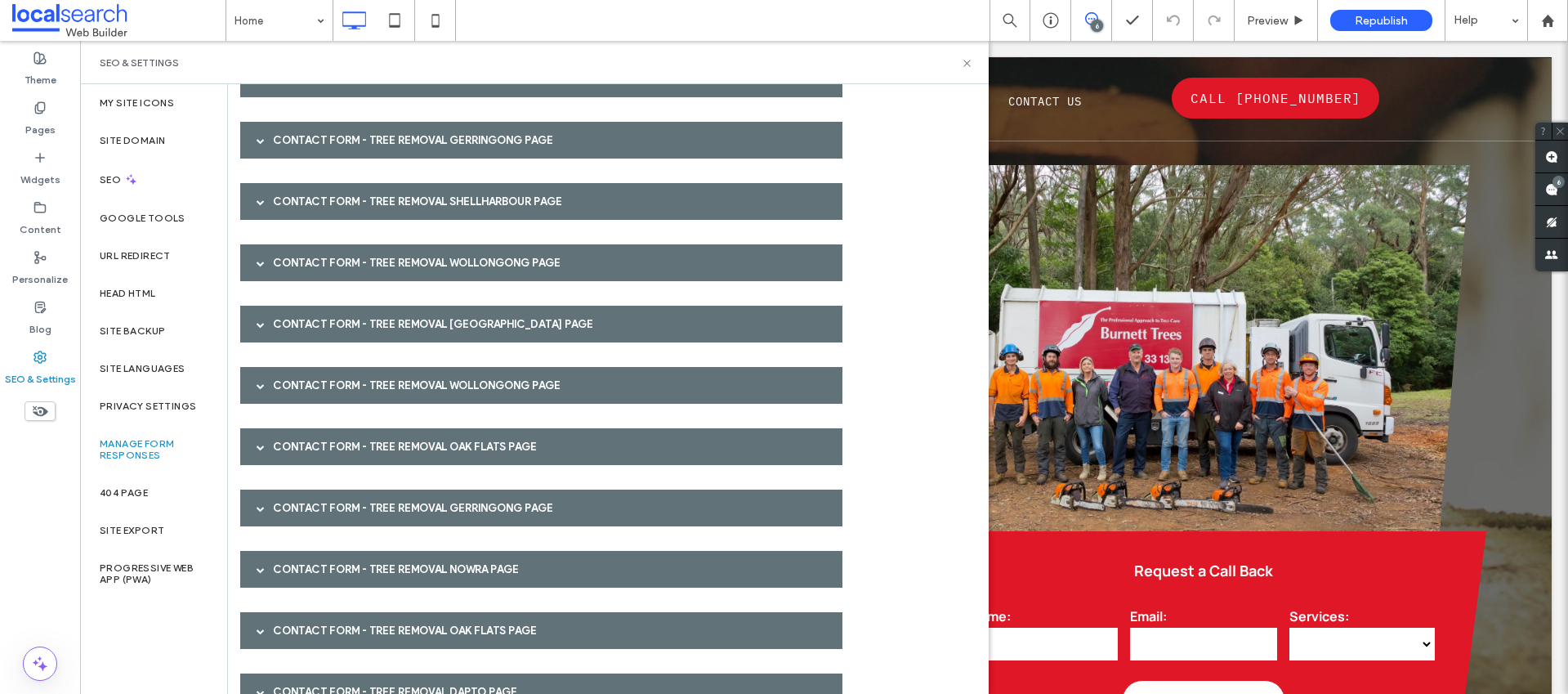
click at [338, 513] on div "Contact Form - Tree Removal Gerringong page" at bounding box center [541, 508] width 602 height 37
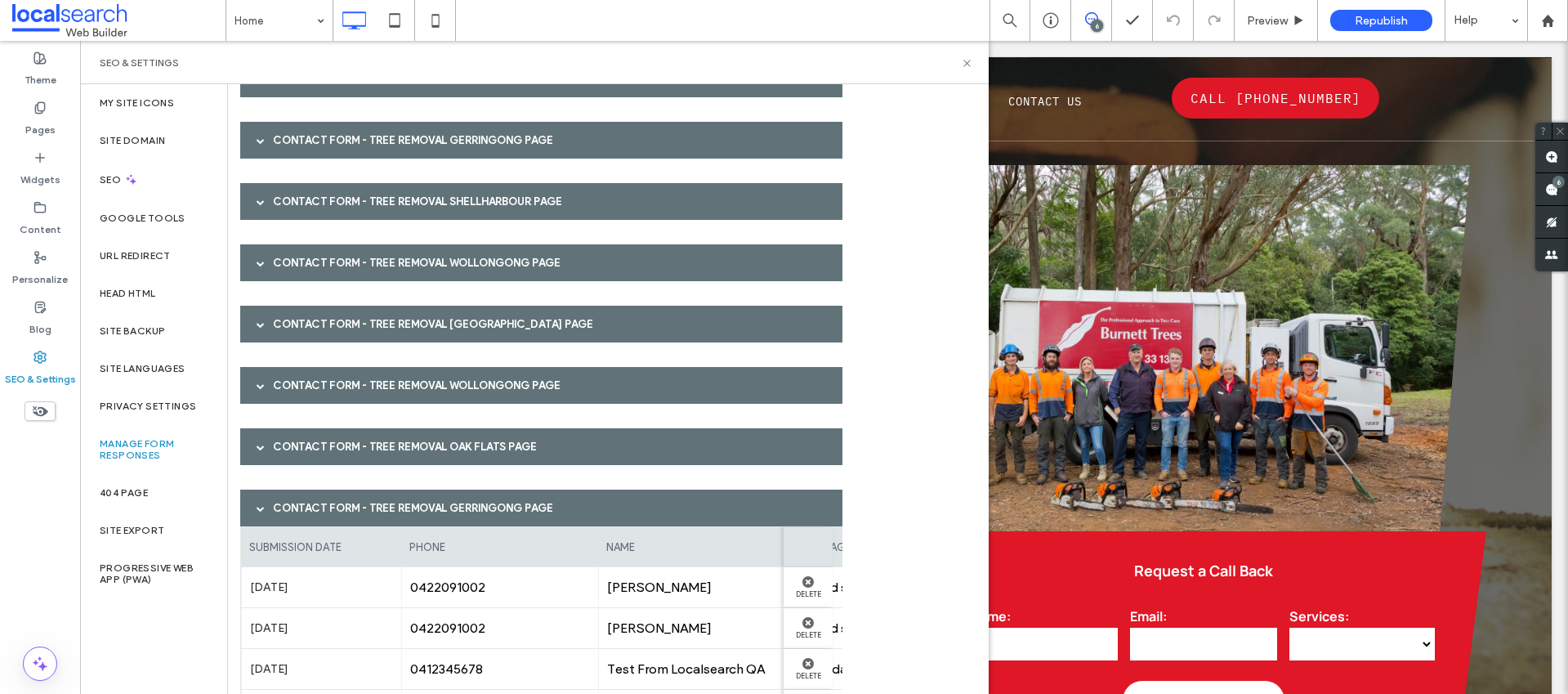
click at [339, 510] on div "Contact Form - Tree Removal Gerringong page" at bounding box center [541, 508] width 602 height 37
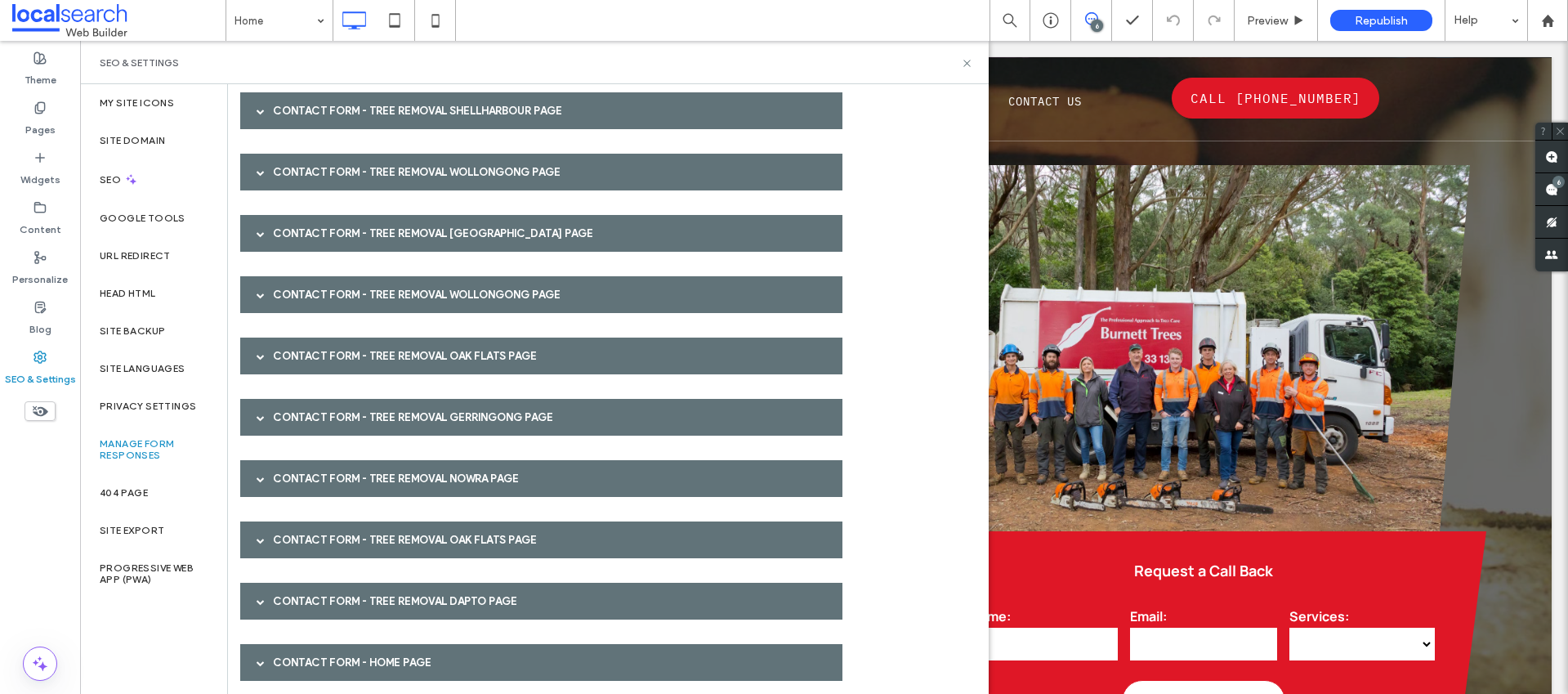
scroll to position [573, 0]
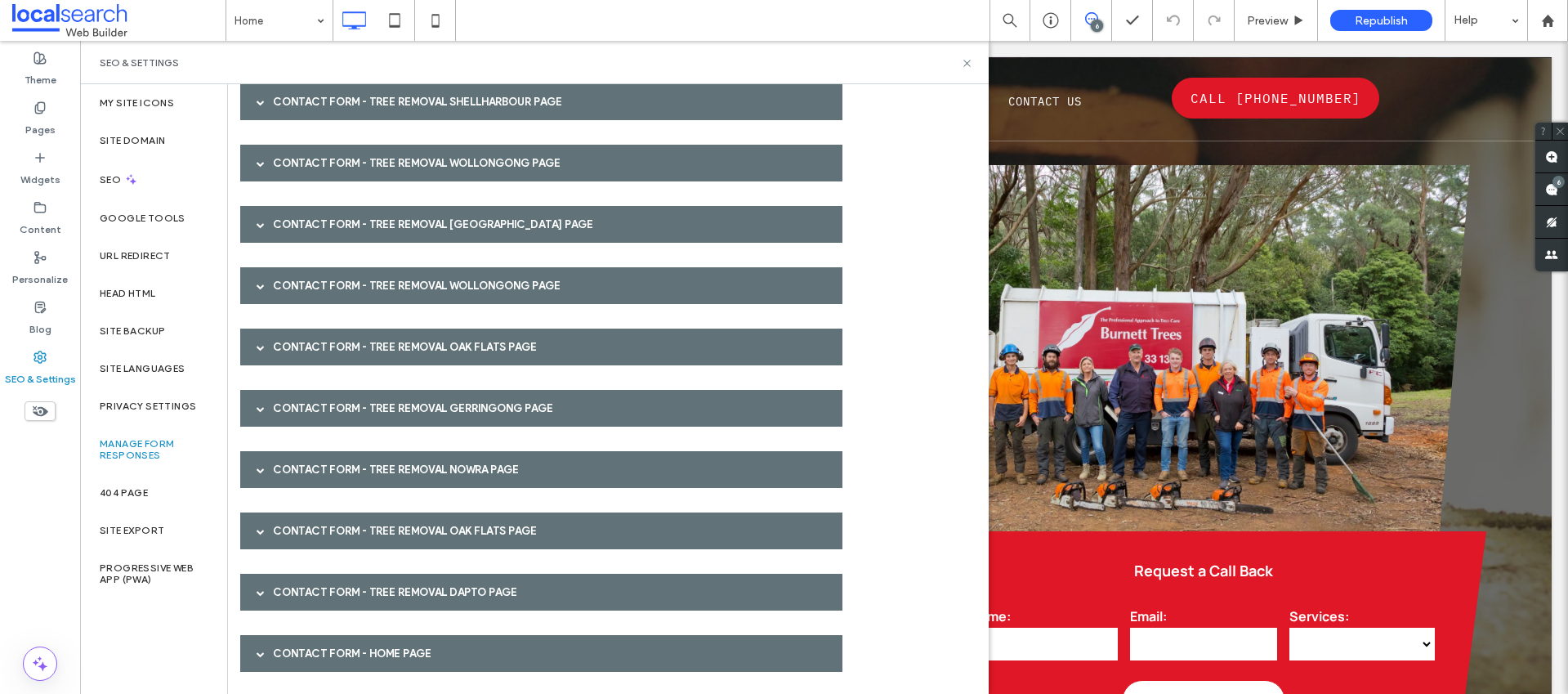
click at [337, 486] on div "Contact Form - Tree Removal Nowra page" at bounding box center [541, 470] width 602 height 37
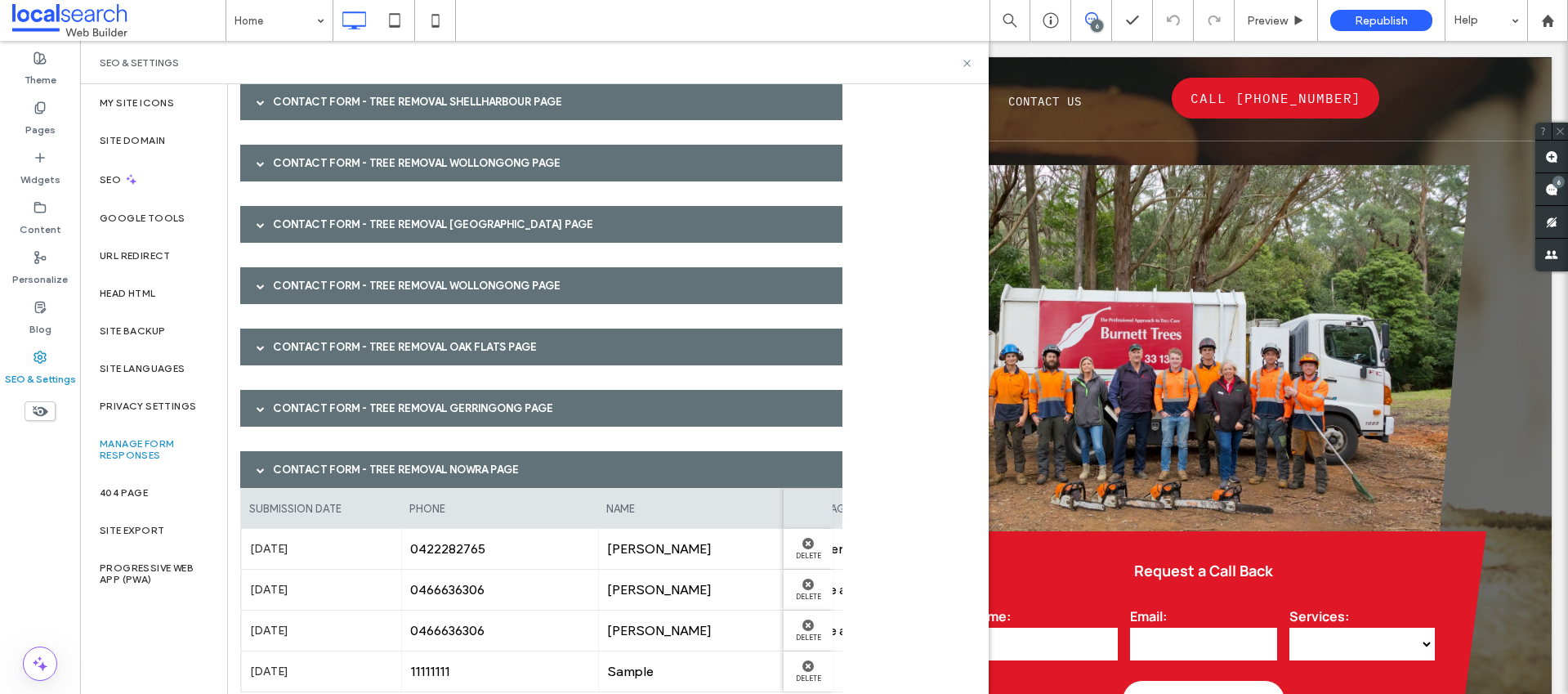
click at [339, 474] on div "Contact Form - Tree Removal Nowra page" at bounding box center [541, 470] width 602 height 37
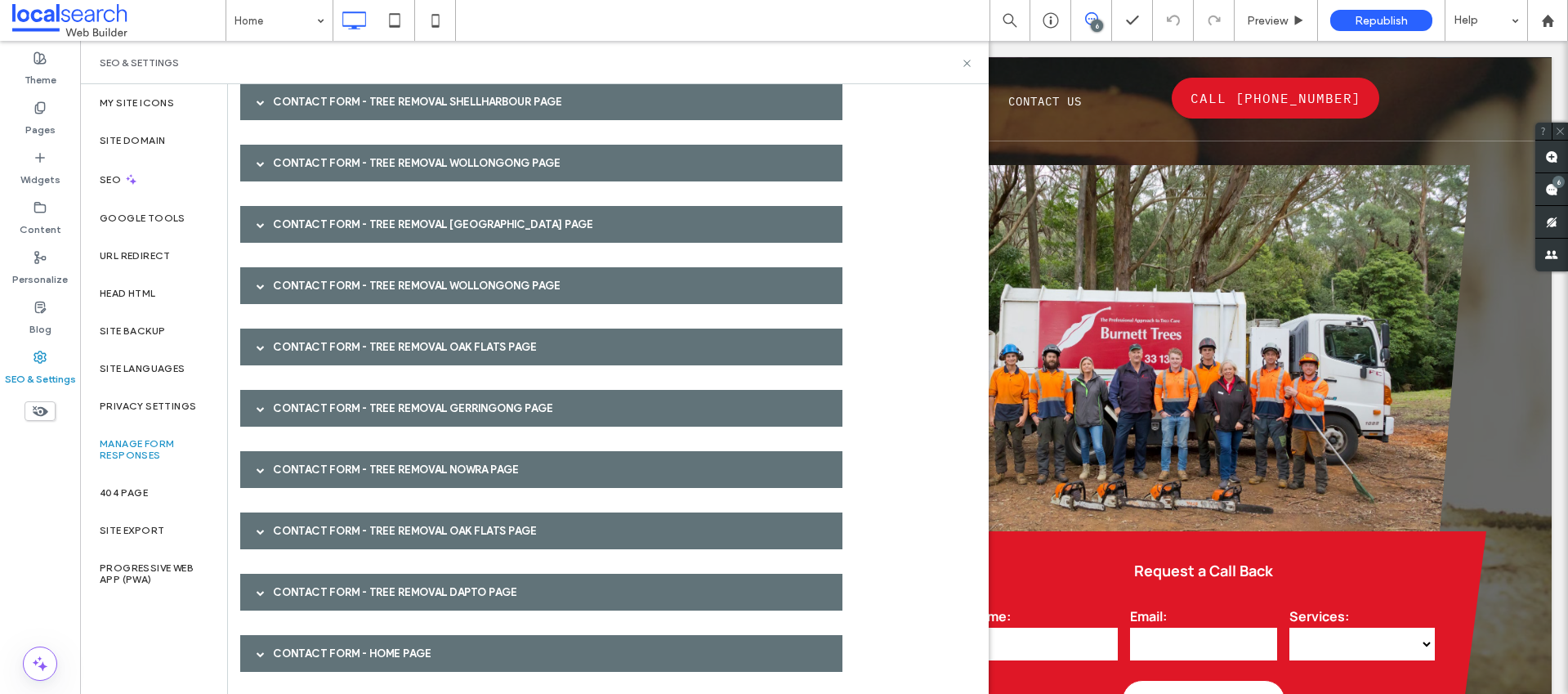
click at [336, 524] on div "Contact Form - Tree Removal Oak Flats page" at bounding box center [541, 531] width 602 height 37
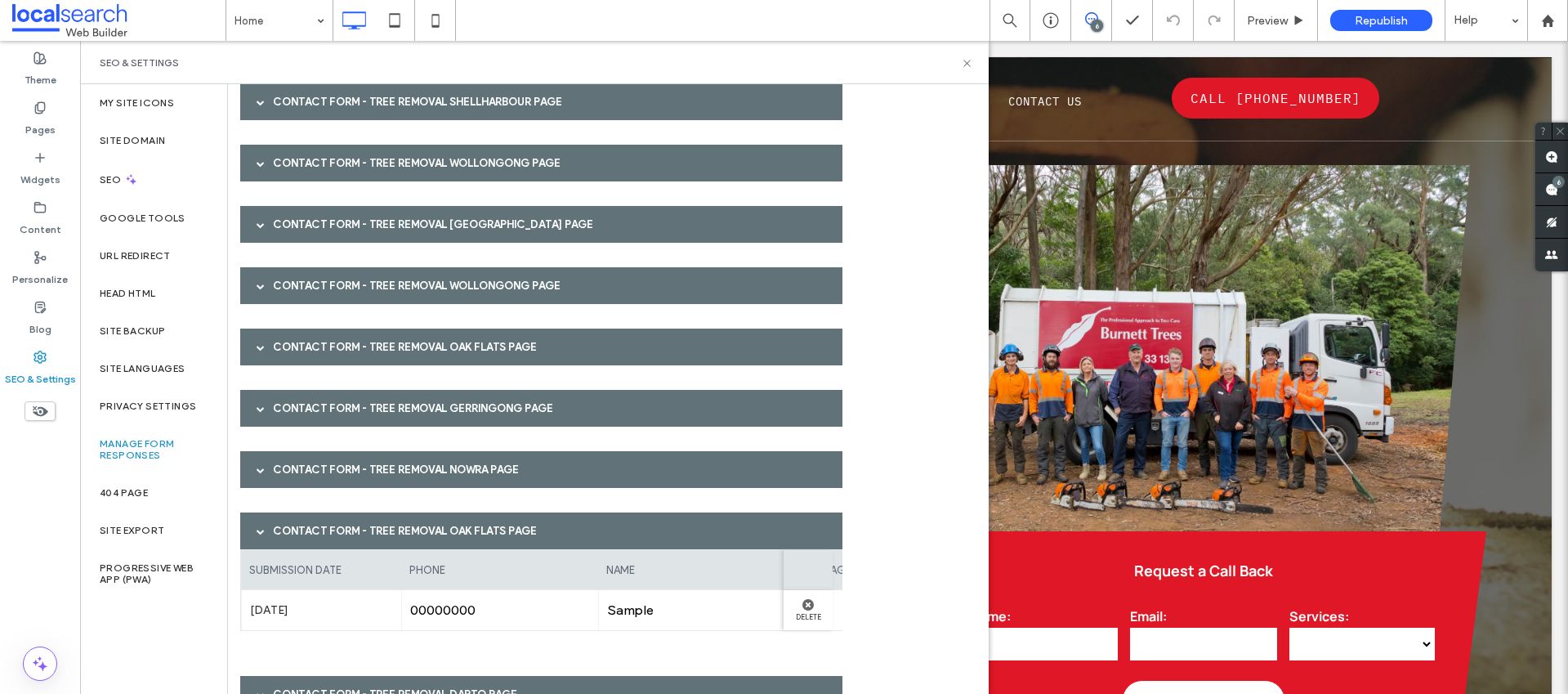
click at [336, 524] on div "Contact Form - Tree Removal Oak Flats page" at bounding box center [541, 531] width 602 height 37
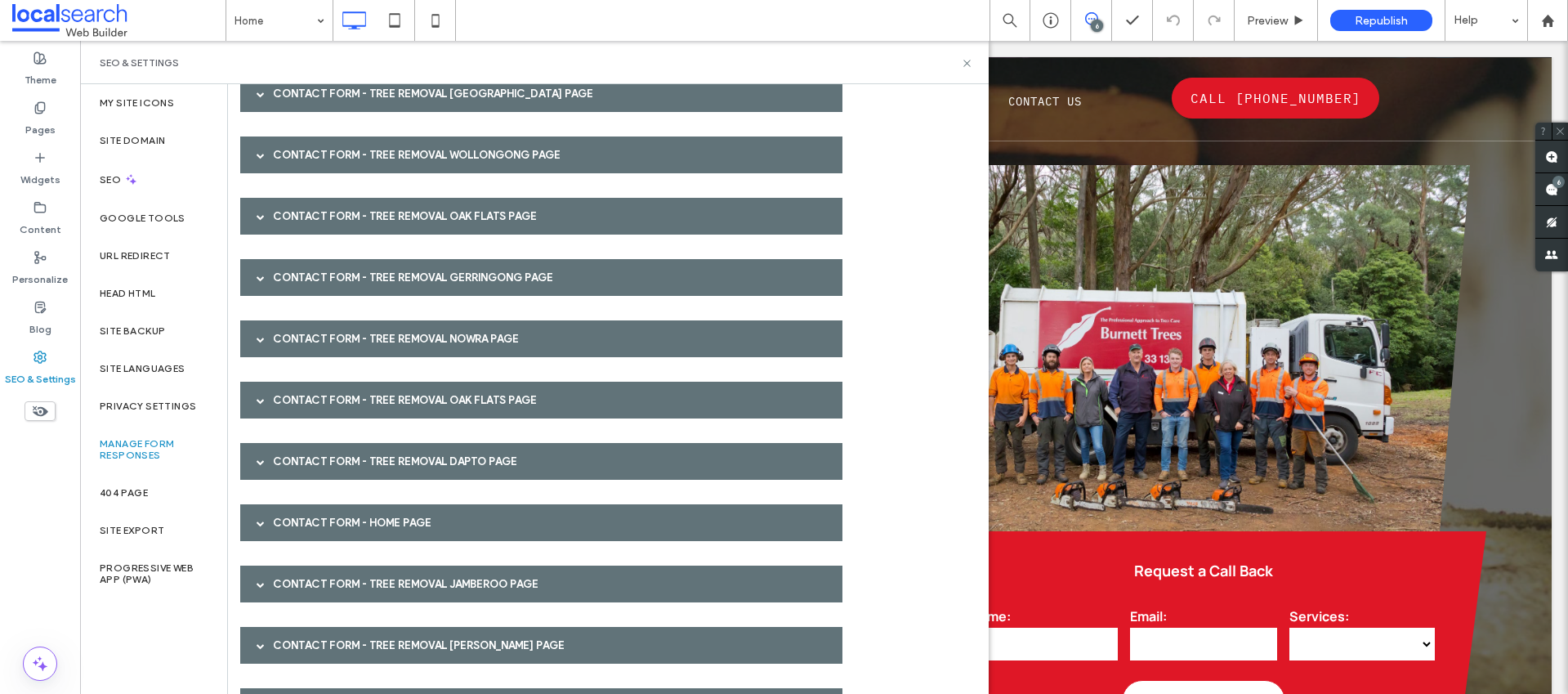
scroll to position [726, 0]
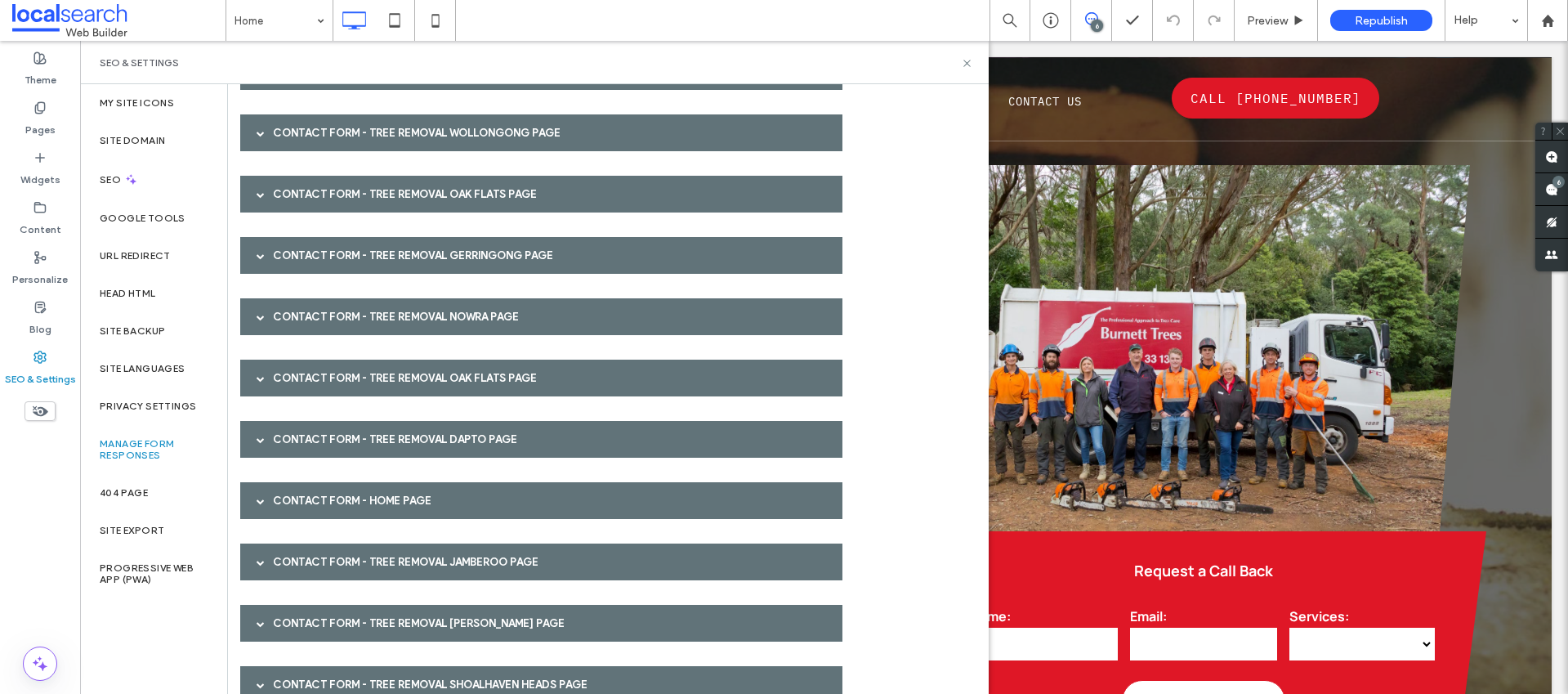
click at [347, 437] on div "Contact Form - Tree Removal Dapto page" at bounding box center [541, 440] width 602 height 37
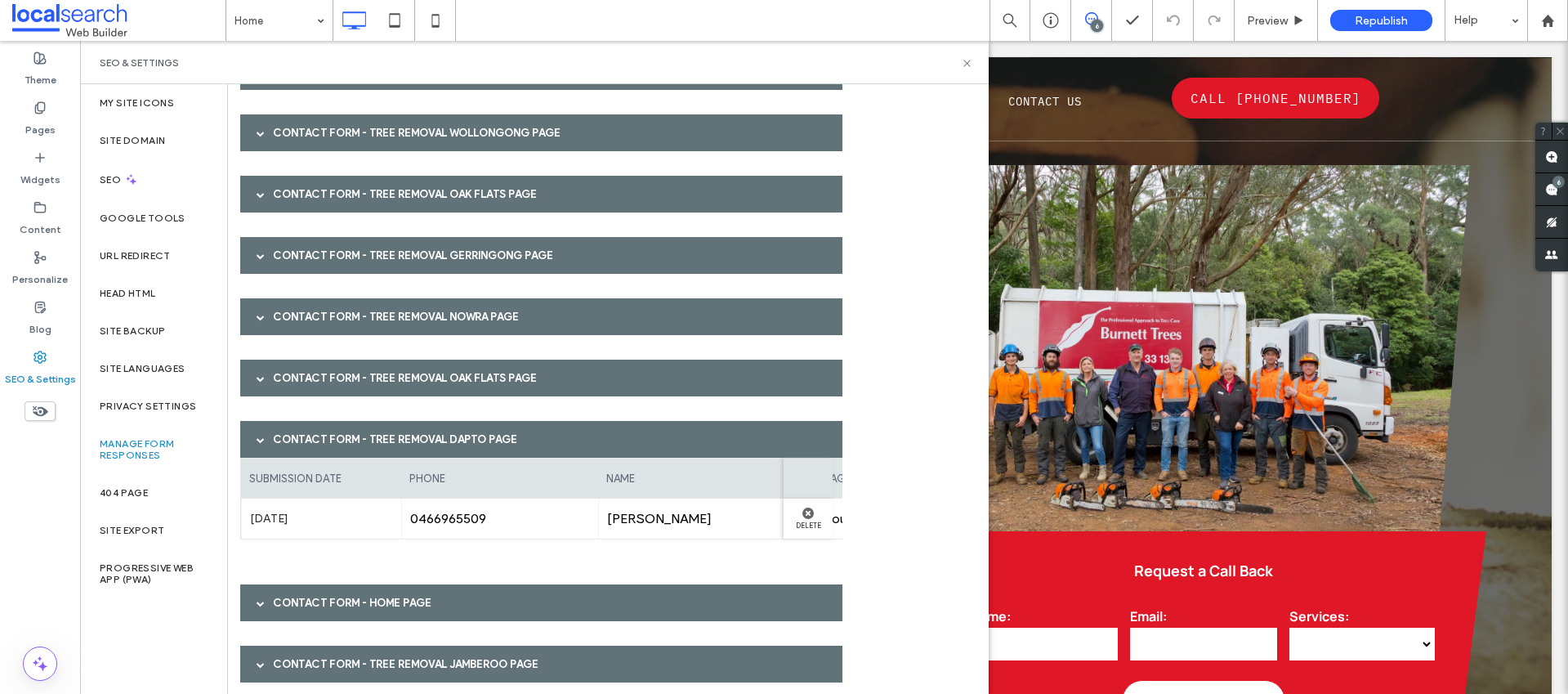
click at [347, 437] on div "Contact Form - Tree Removal Dapto page" at bounding box center [541, 440] width 602 height 37
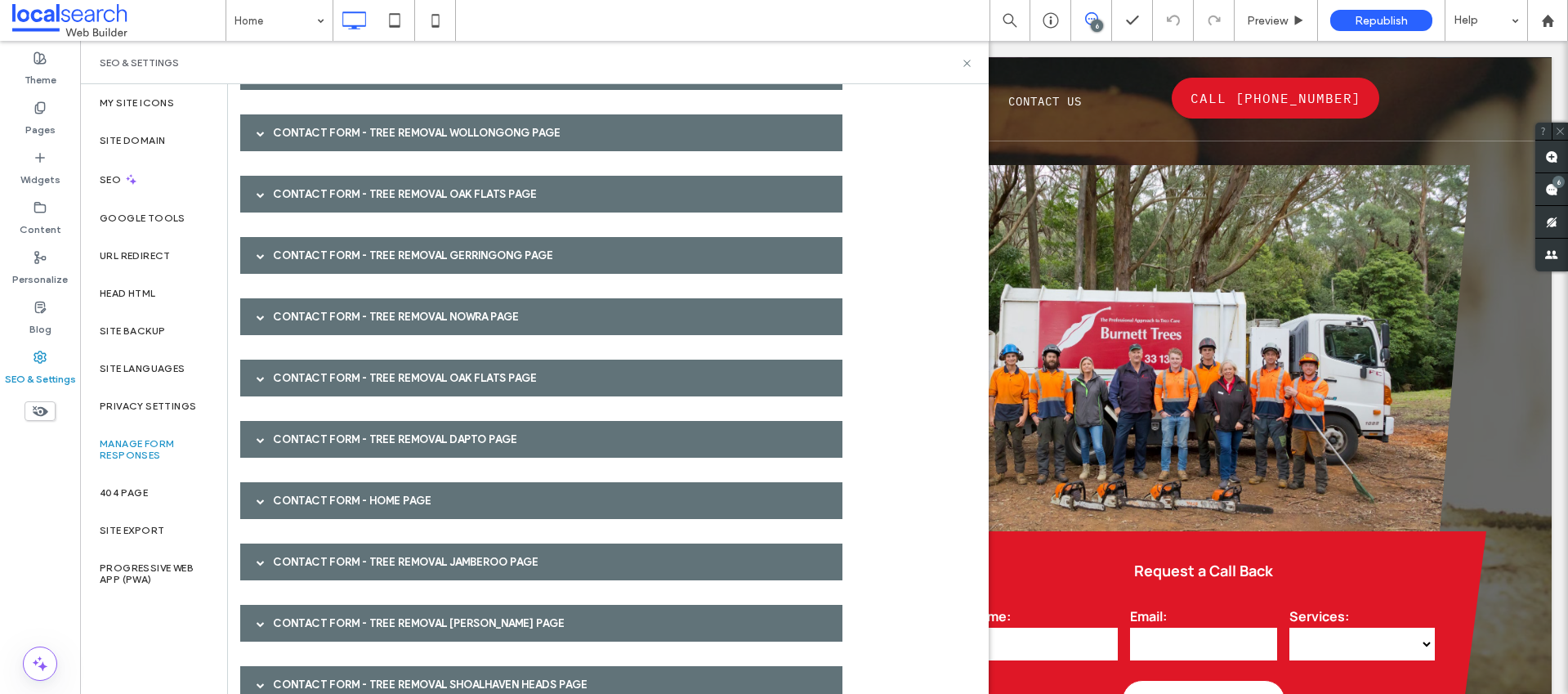
click at [346, 511] on div "Contact Form - Home page" at bounding box center [541, 501] width 602 height 37
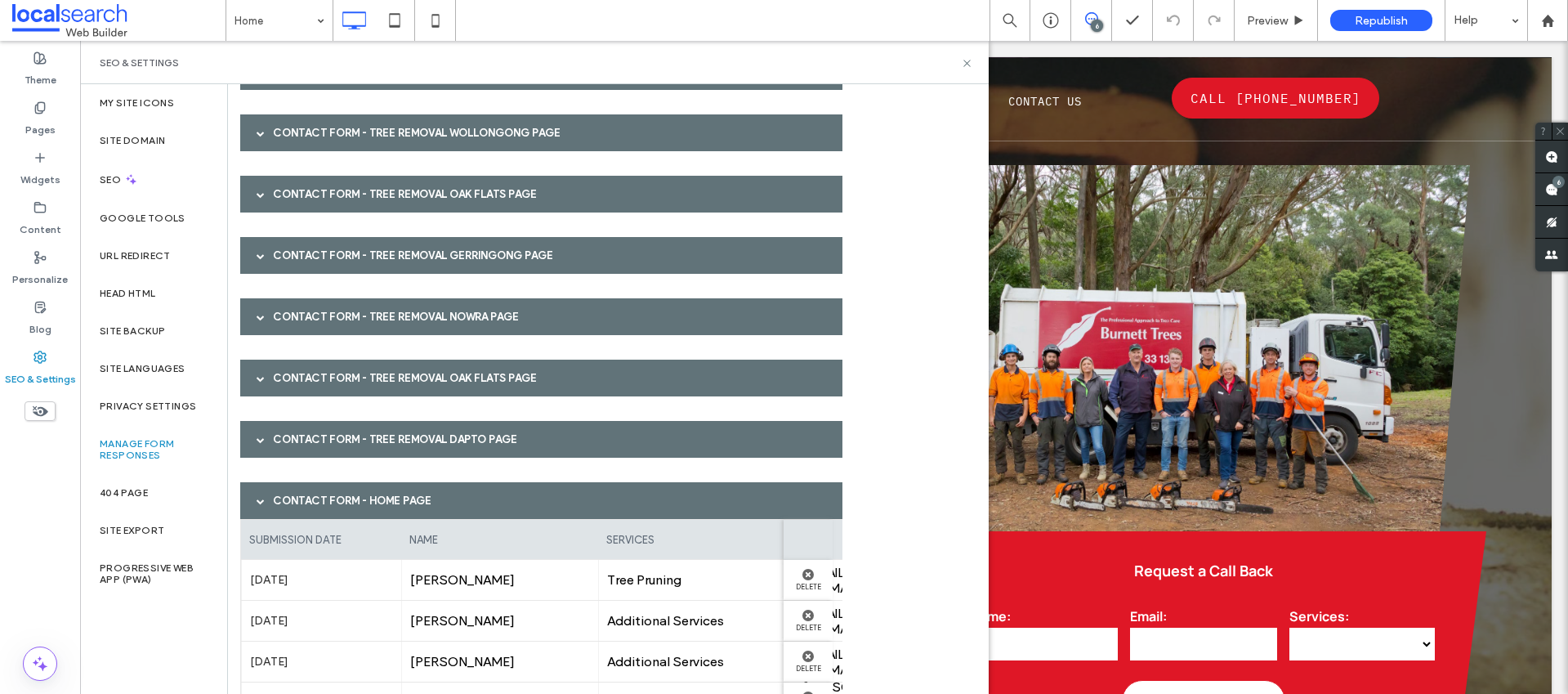
click at [350, 501] on div "Contact Form - Home page" at bounding box center [541, 501] width 602 height 37
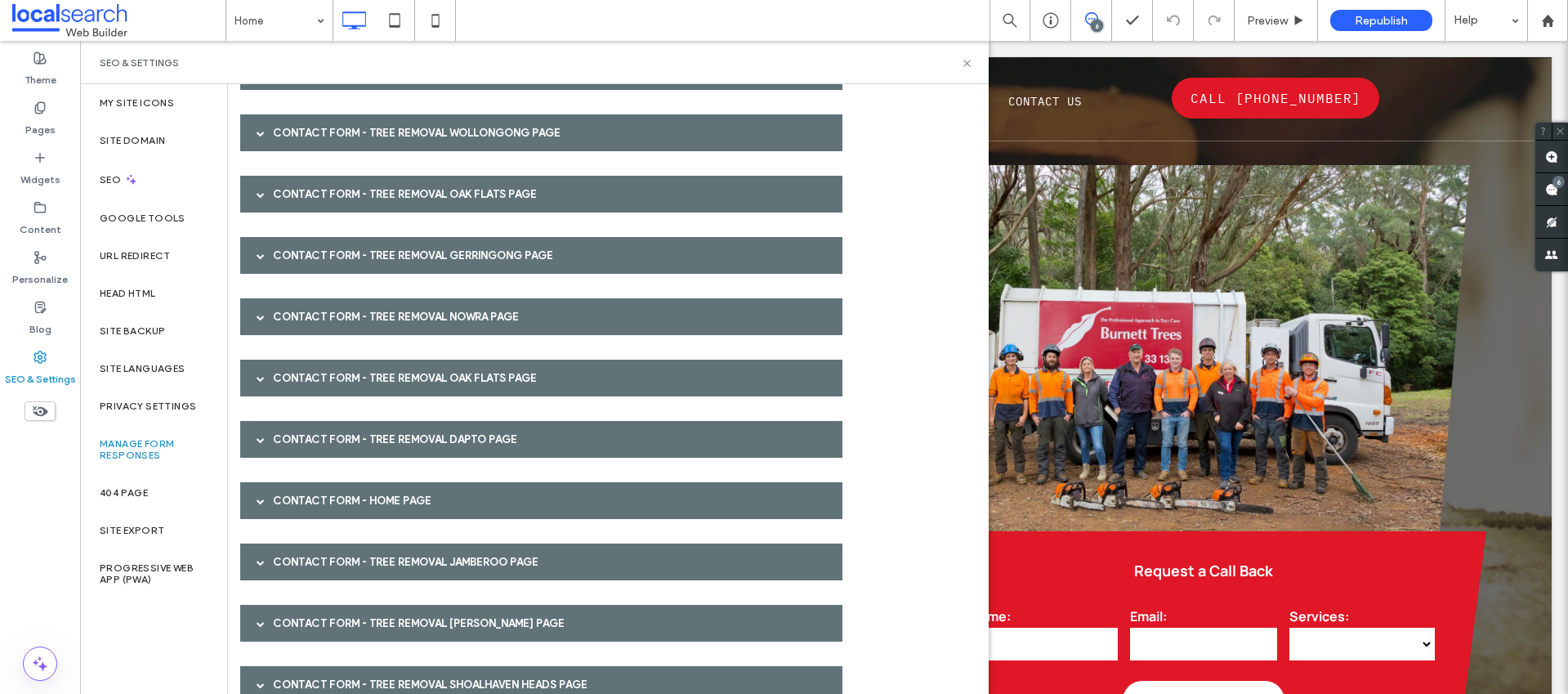
click at [328, 537] on div "Contact Form - Tree Removal Shoalhaven Heads page submission date phone name me…" at bounding box center [547, 145] width 613 height 1287
click at [320, 551] on div "Contact Form - Tree Removal Jamberoo page" at bounding box center [541, 562] width 602 height 37
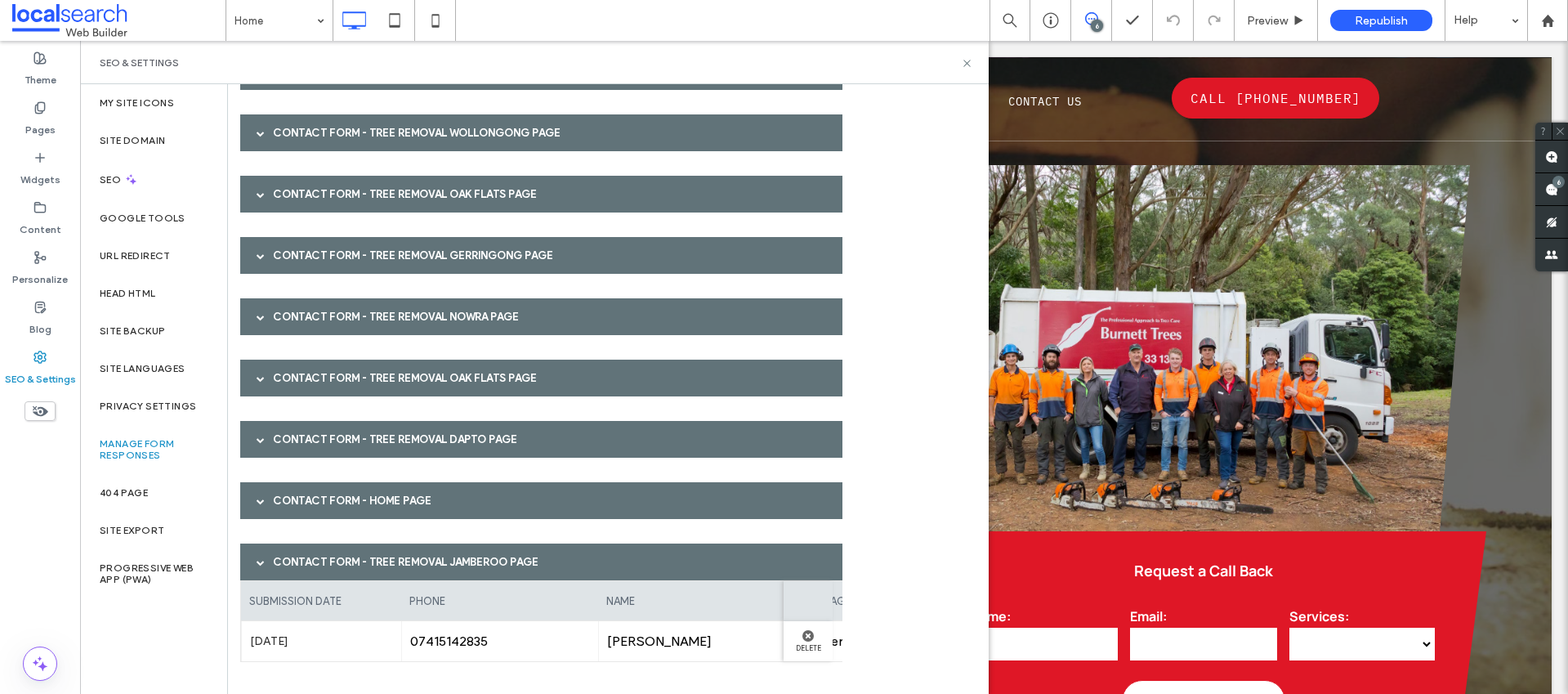
click at [319, 554] on div "Contact Form - Tree Removal Jamberoo page" at bounding box center [541, 562] width 602 height 37
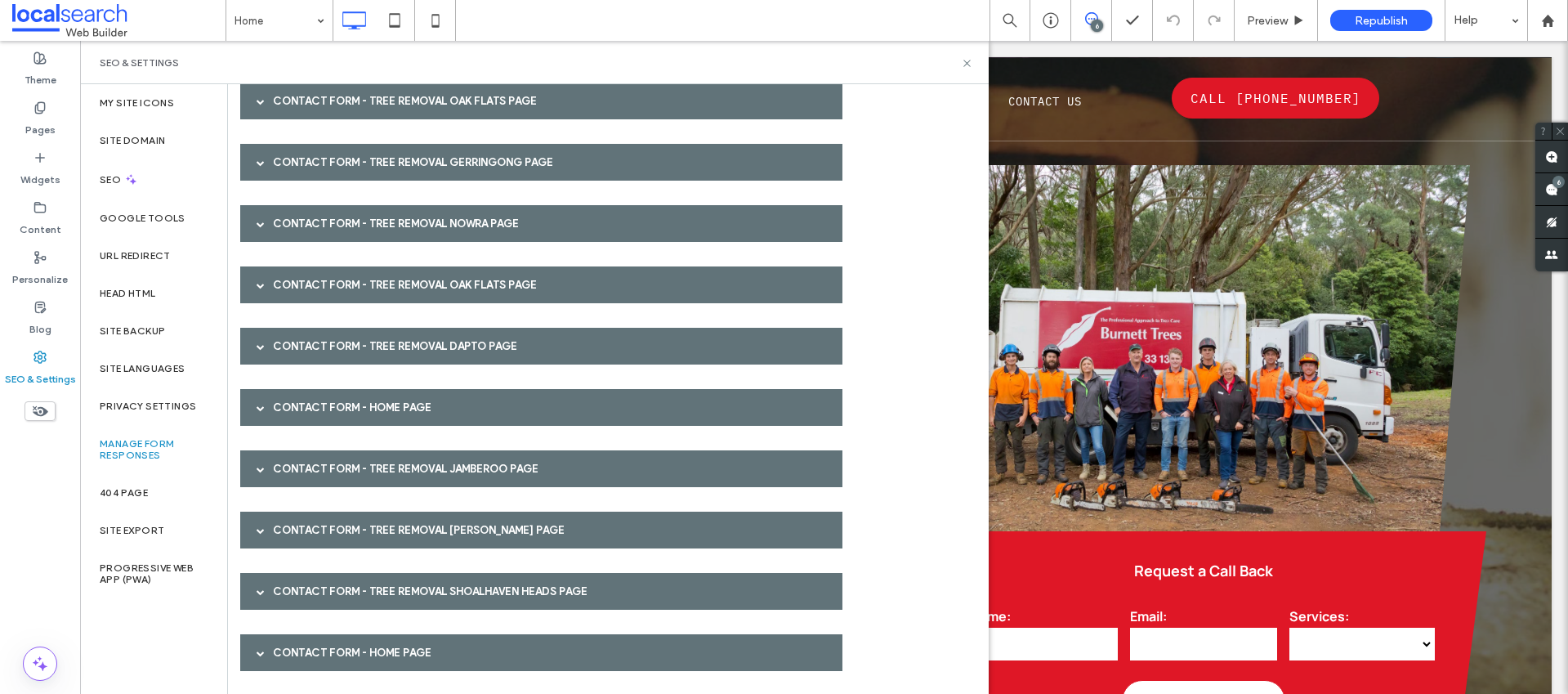
scroll to position [823, 0]
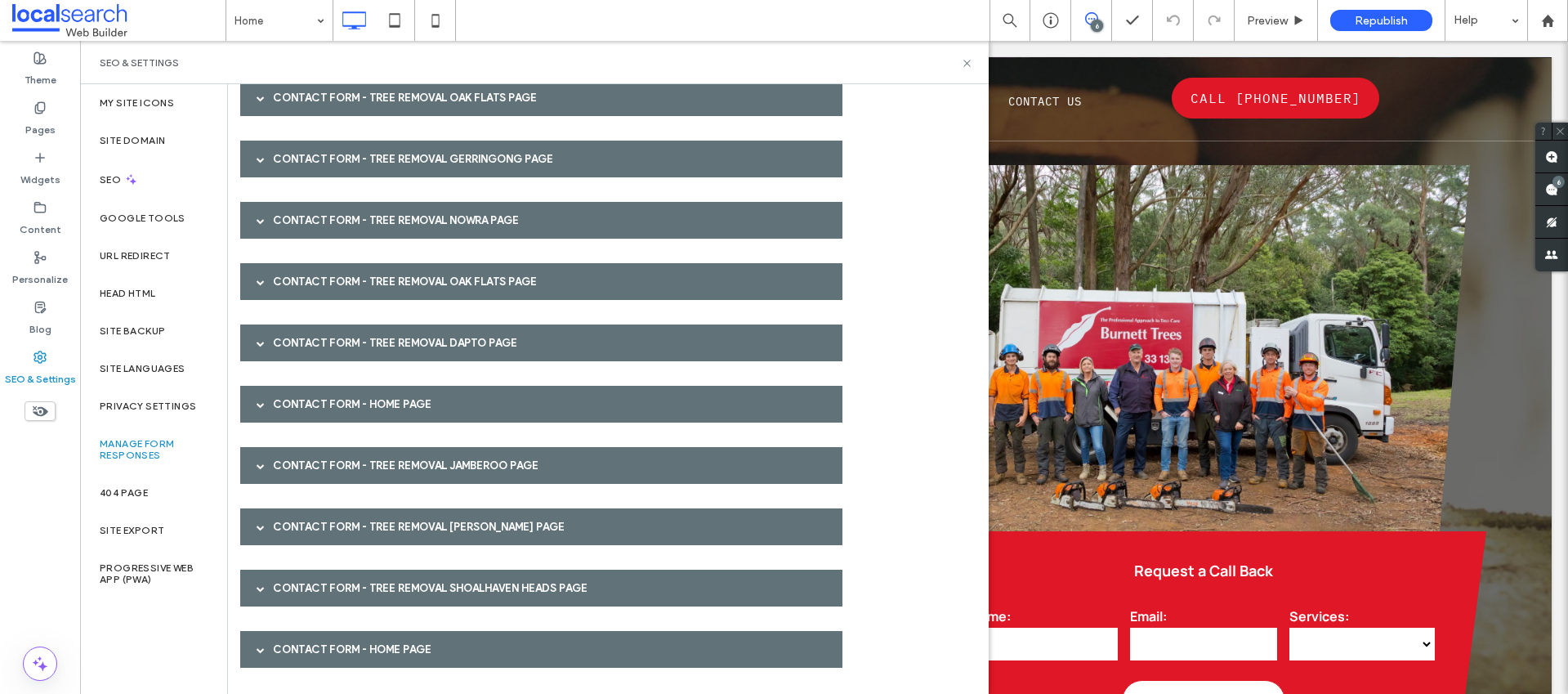
click at [328, 534] on div "Contact Form - Tree Removal Berry page" at bounding box center [541, 527] width 602 height 37
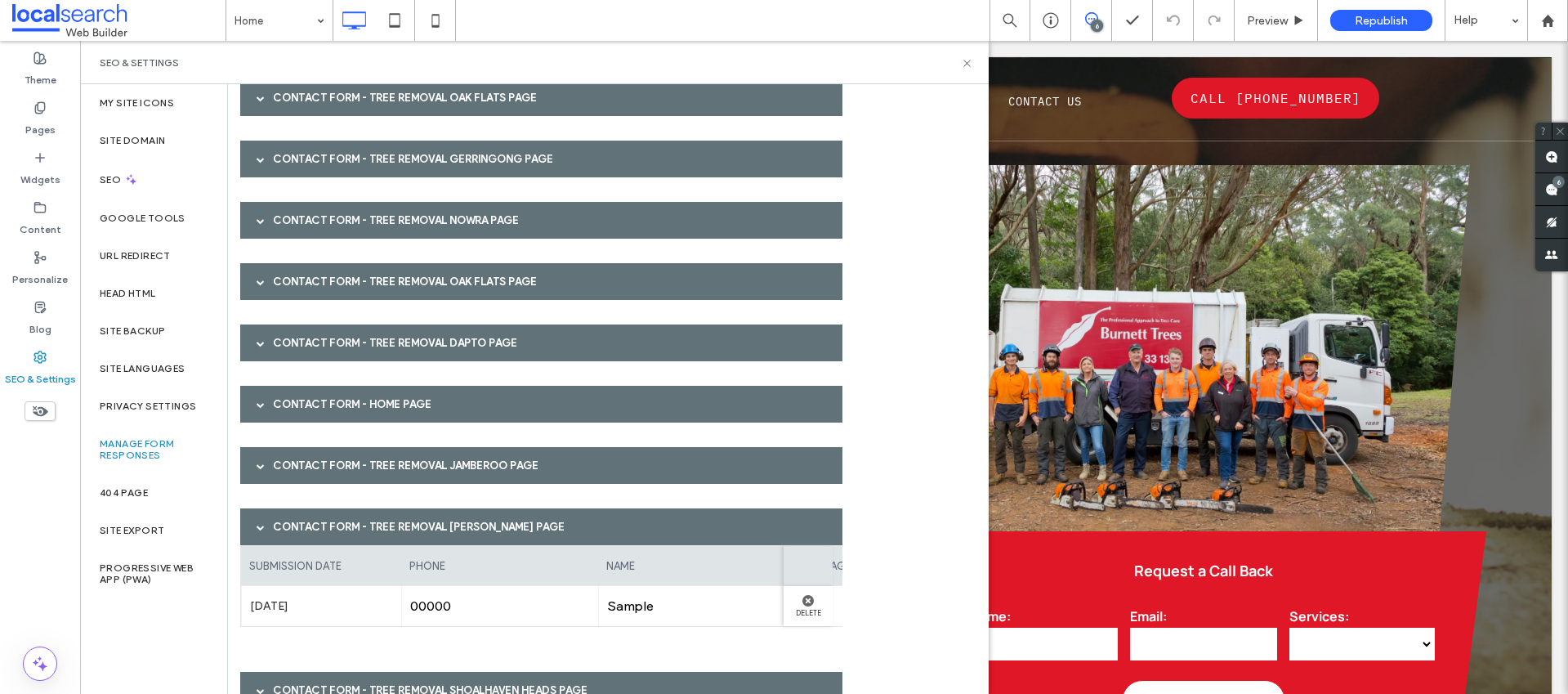
click at [328, 533] on div "Contact Form - Tree Removal Berry page" at bounding box center [541, 527] width 602 height 37
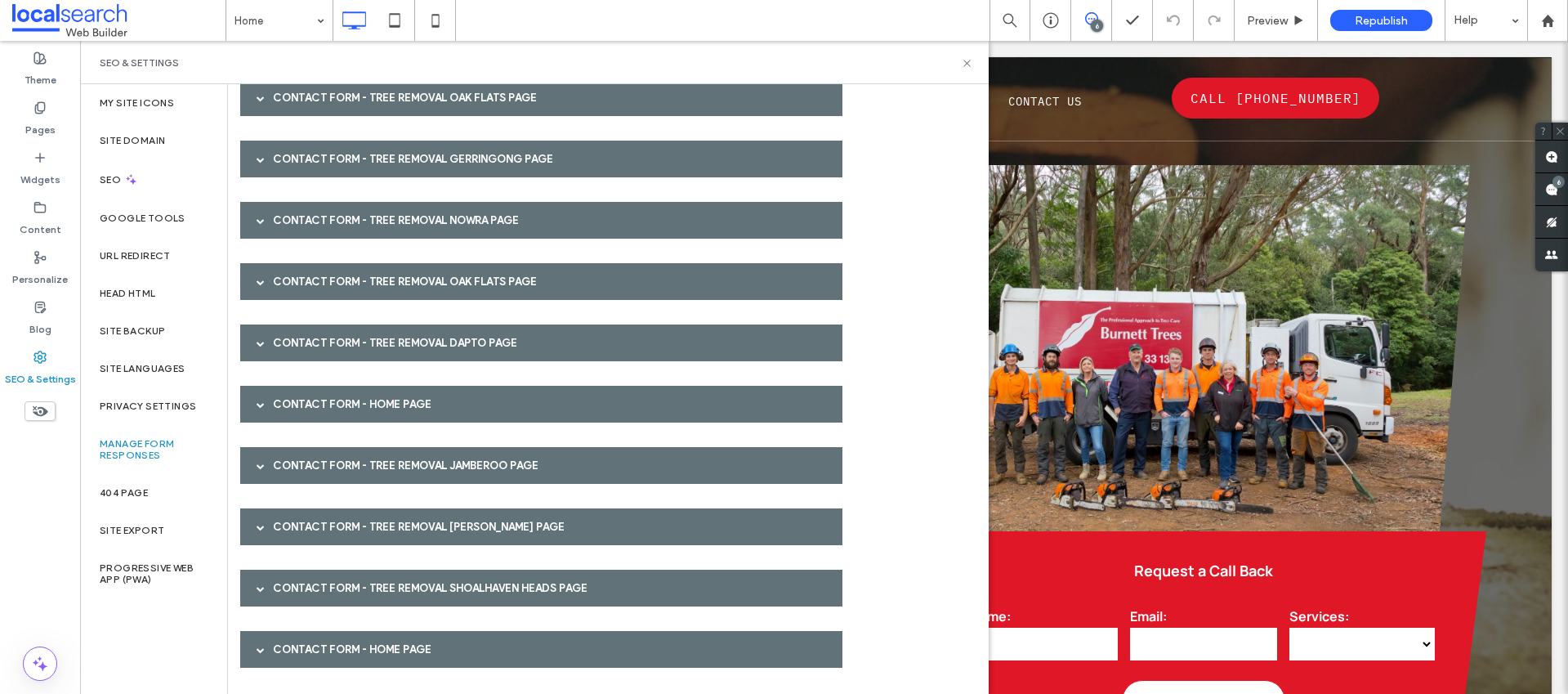
click at [299, 583] on div "Contact Form - Tree Removal Shoalhaven Heads page" at bounding box center [541, 588] width 602 height 37
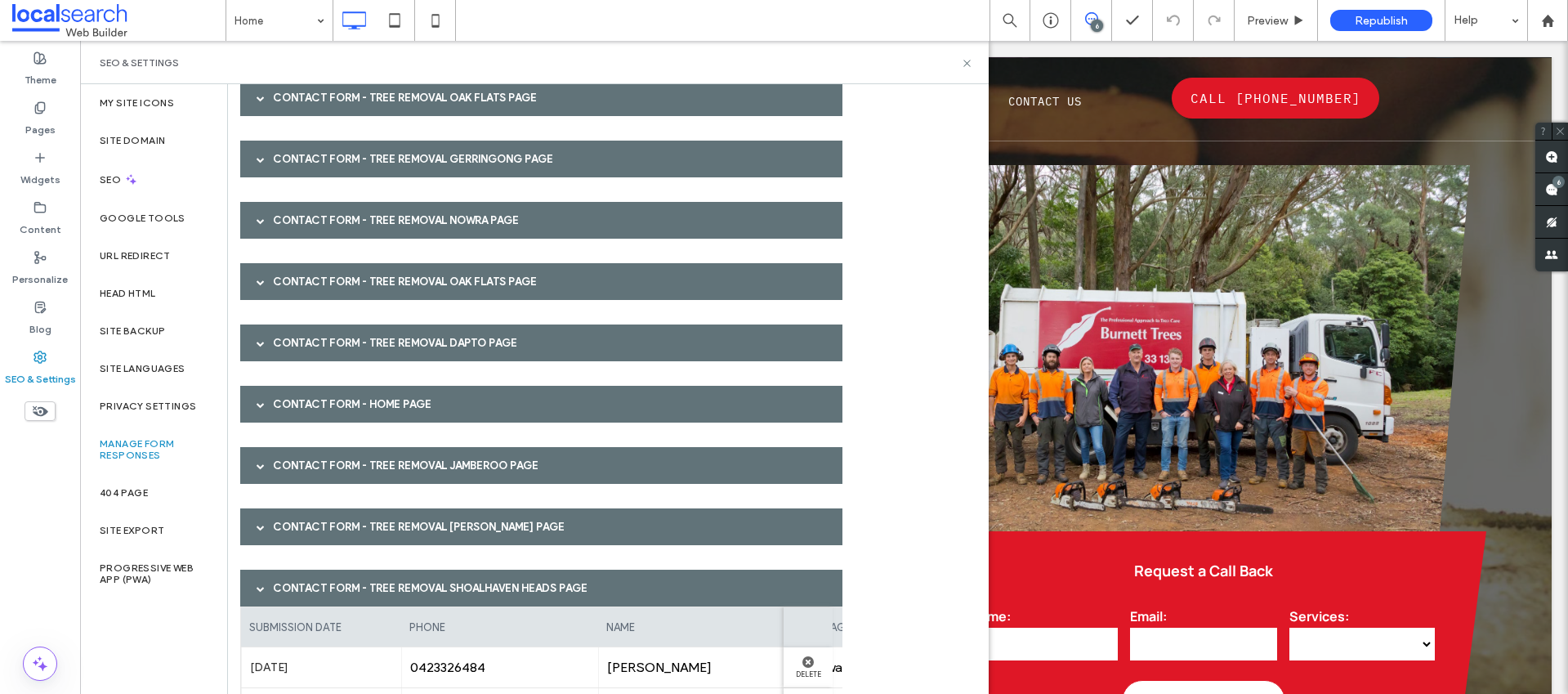
click at [299, 583] on div "Contact Form - Tree Removal Shoalhaven Heads page" at bounding box center [541, 588] width 602 height 37
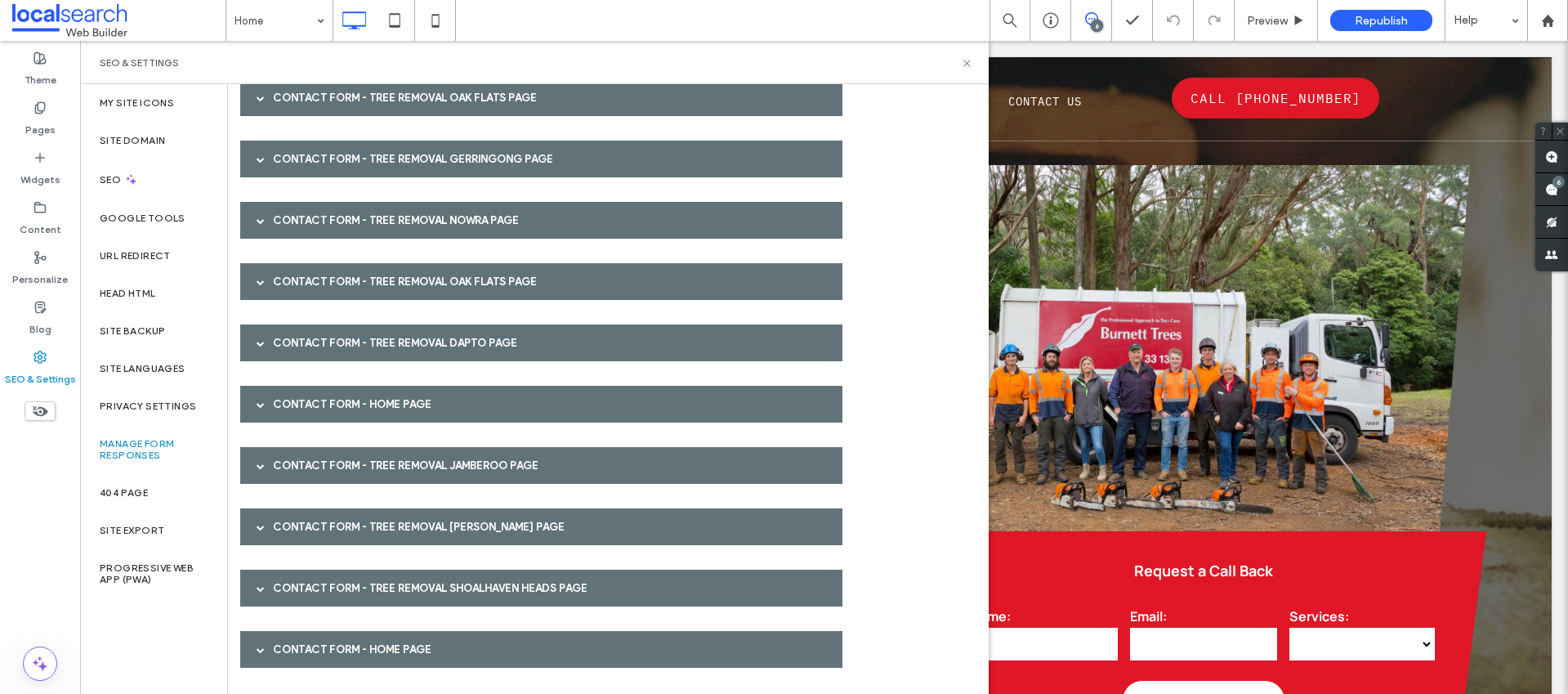
click at [300, 637] on div "Contact Form - Home page" at bounding box center [541, 650] width 602 height 37
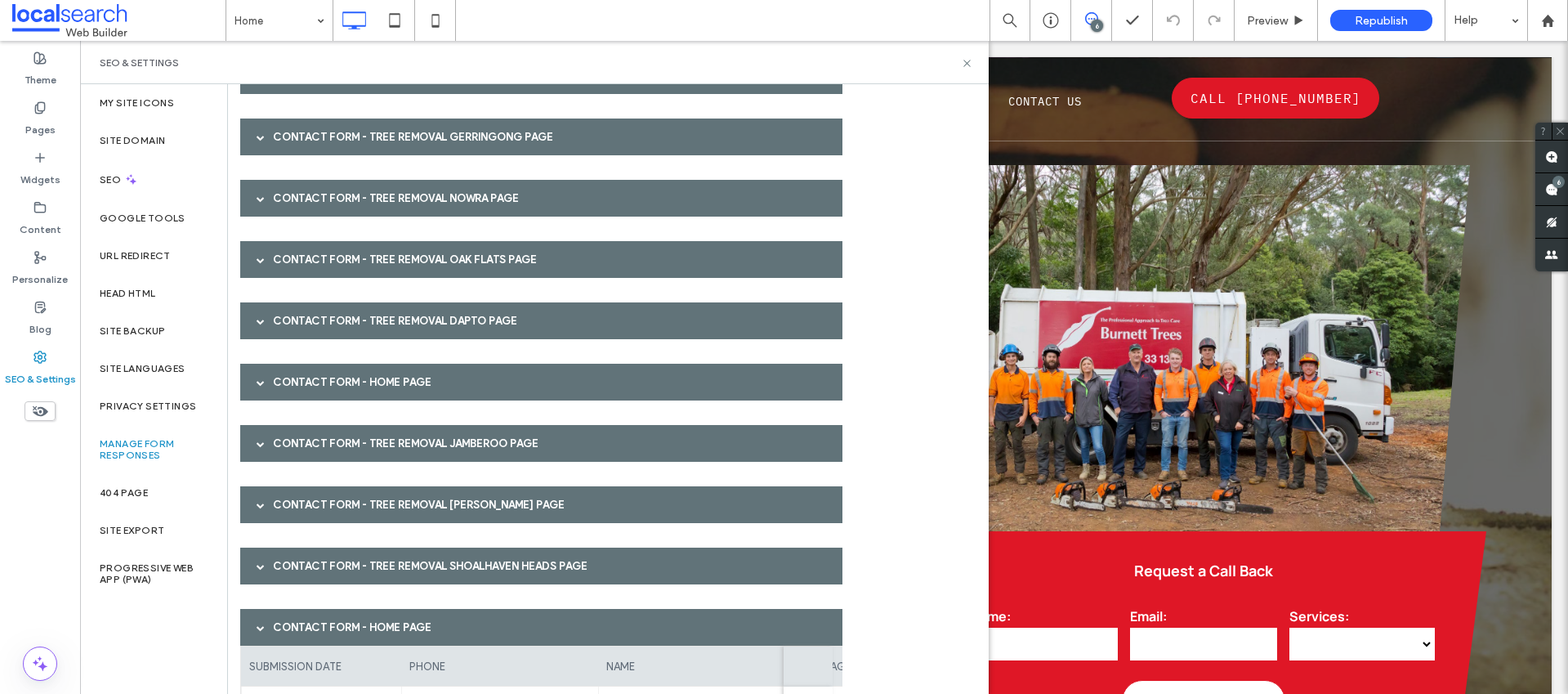
scroll to position [924, 0]
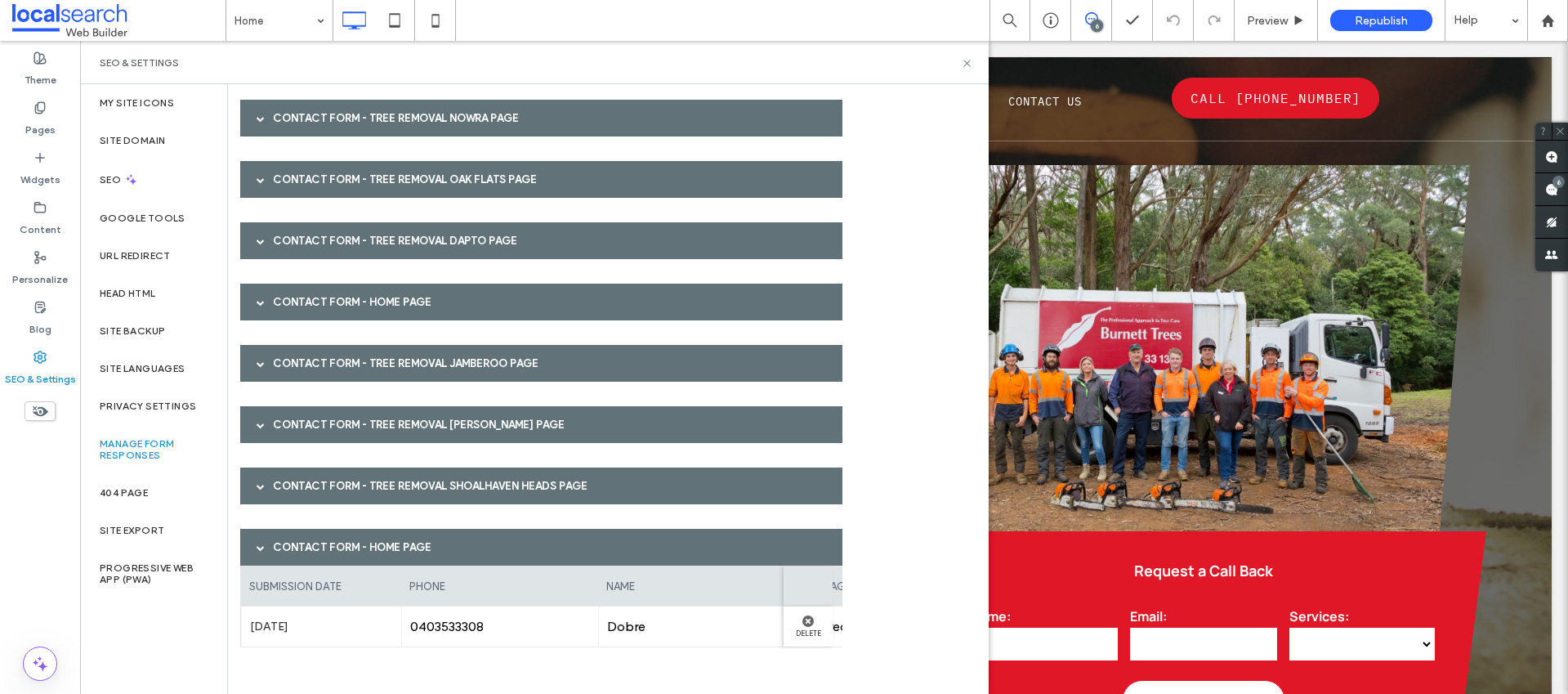
click at [330, 537] on div "Contact Form - Home page" at bounding box center [541, 547] width 602 height 37
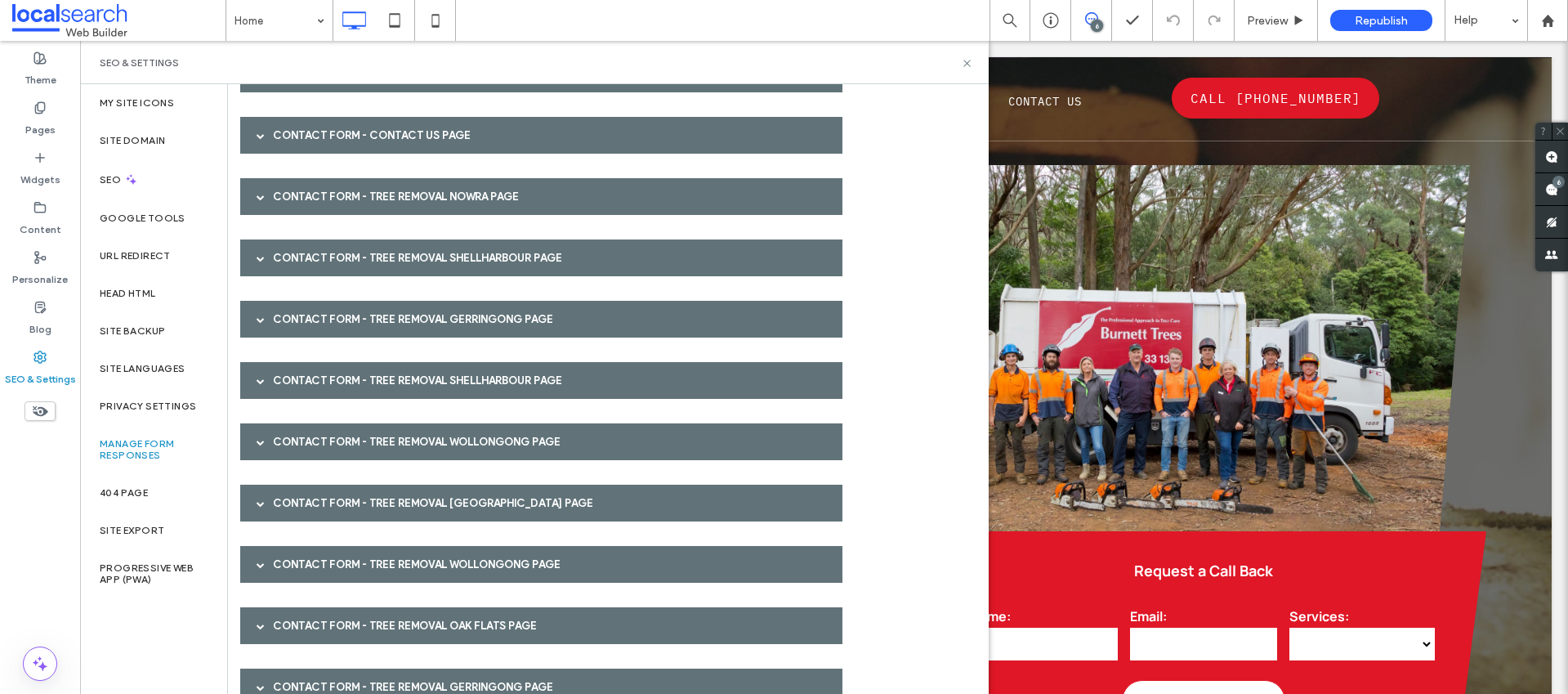
scroll to position [0, 0]
